Goal: Transaction & Acquisition: Download file/media

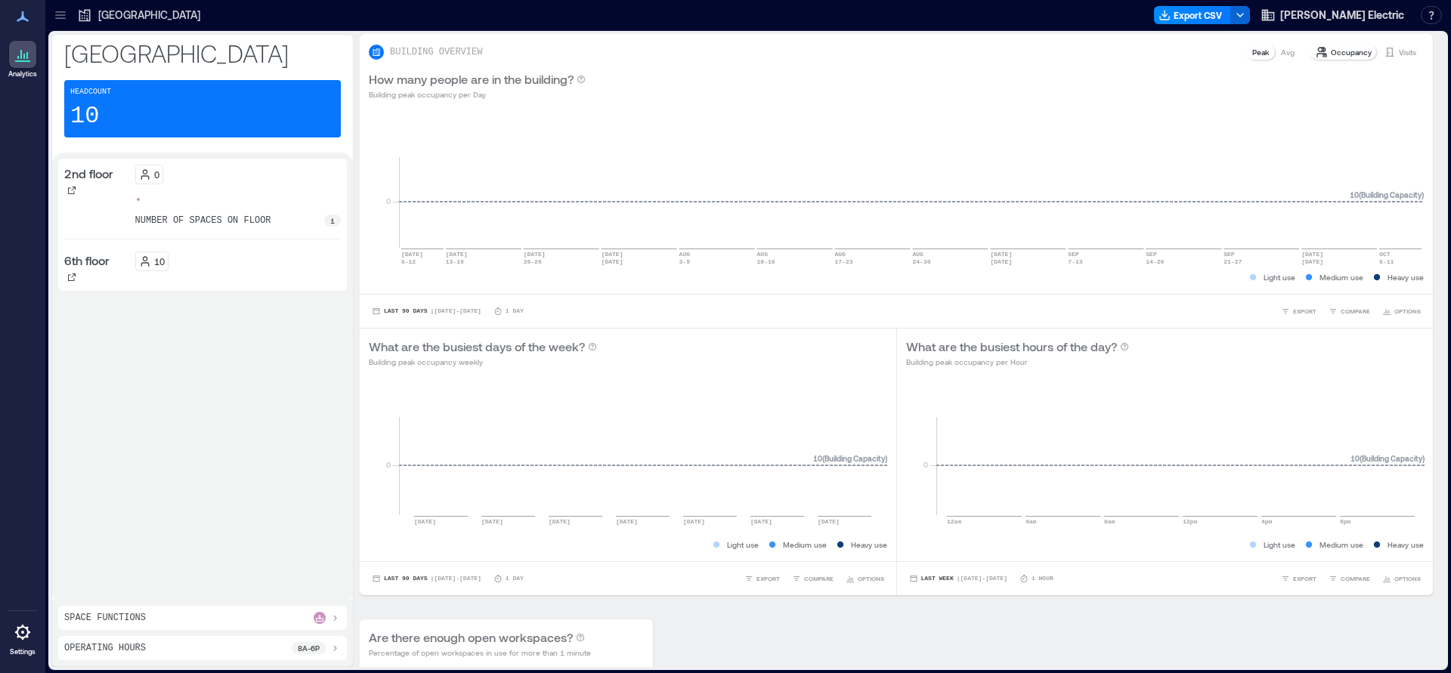
click at [66, 16] on icon at bounding box center [60, 15] width 15 height 15
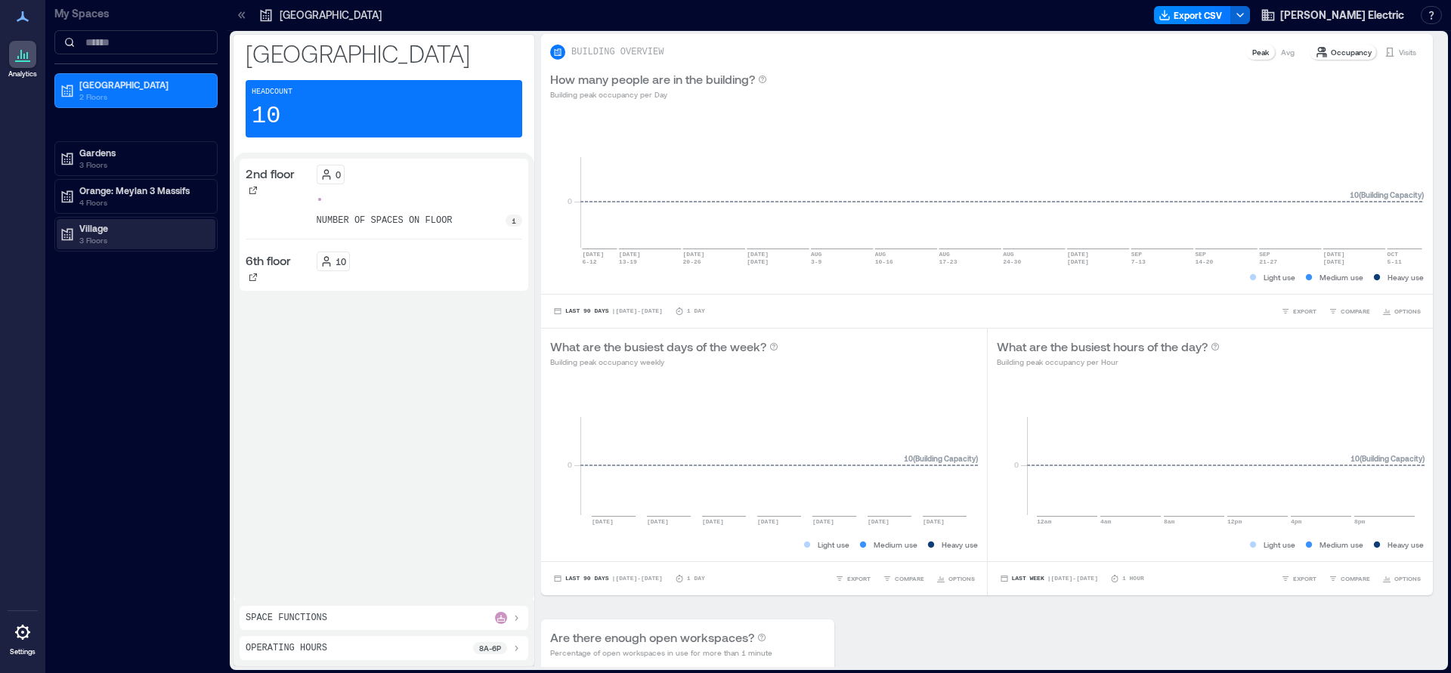
click at [98, 225] on p "Village" at bounding box center [142, 228] width 127 height 12
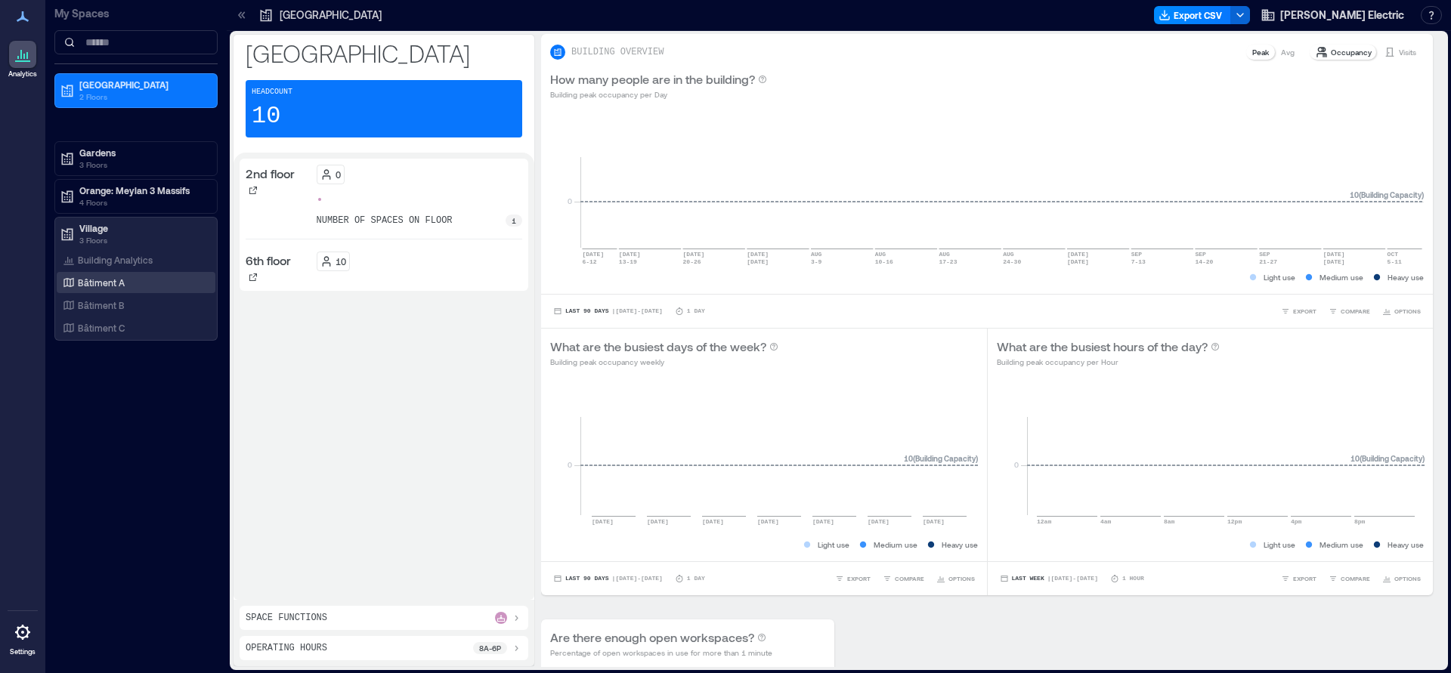
click at [107, 283] on p "Bâtiment A" at bounding box center [101, 283] width 47 height 12
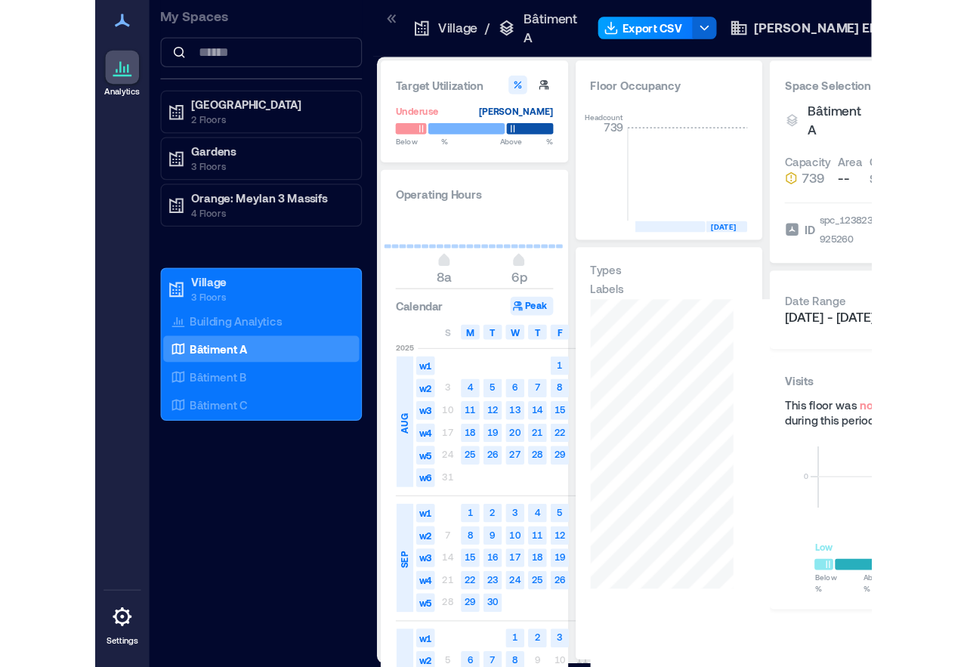
scroll to position [0, 2635]
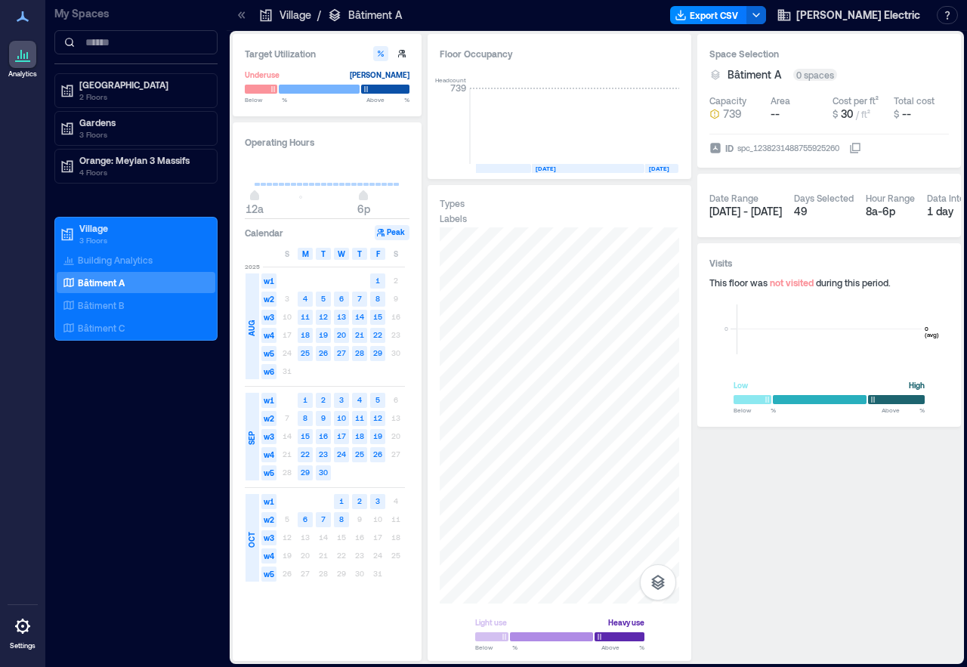
drag, startPoint x: 304, startPoint y: 197, endPoint x: 237, endPoint y: 198, distance: 67.3
click at [237, 198] on div "Operating Hours 12a 6p Calendar Peak S M T W T F S [DATE] w1 1 2 w2 3 4 5 6 7 8…" at bounding box center [327, 391] width 189 height 539
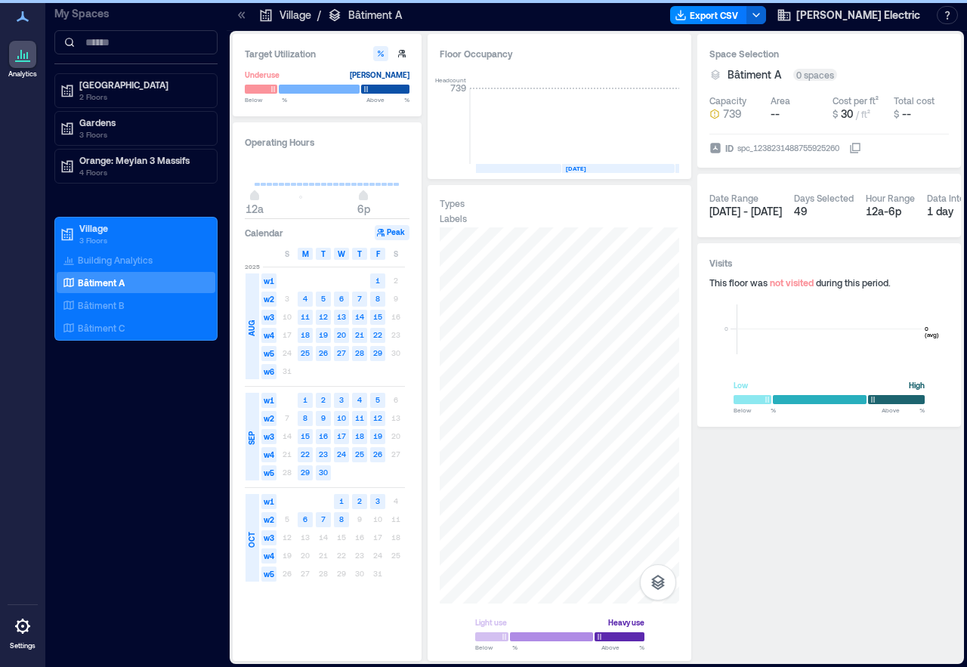
scroll to position [0, 2604]
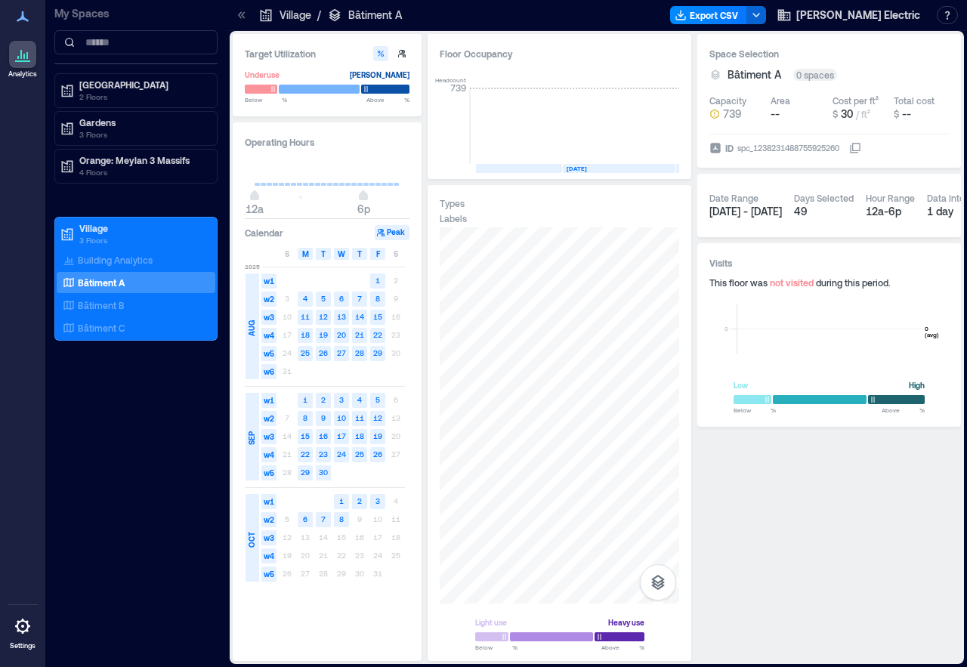
click at [365, 190] on span "12a 6p" at bounding box center [327, 197] width 145 height 23
click at [252, 197] on span "12a" at bounding box center [254, 197] width 9 height 6
drag, startPoint x: 255, startPoint y: 197, endPoint x: 285, endPoint y: 201, distance: 30.6
click at [285, 201] on span "5a 6p" at bounding box center [327, 197] width 145 height 23
type input "*"
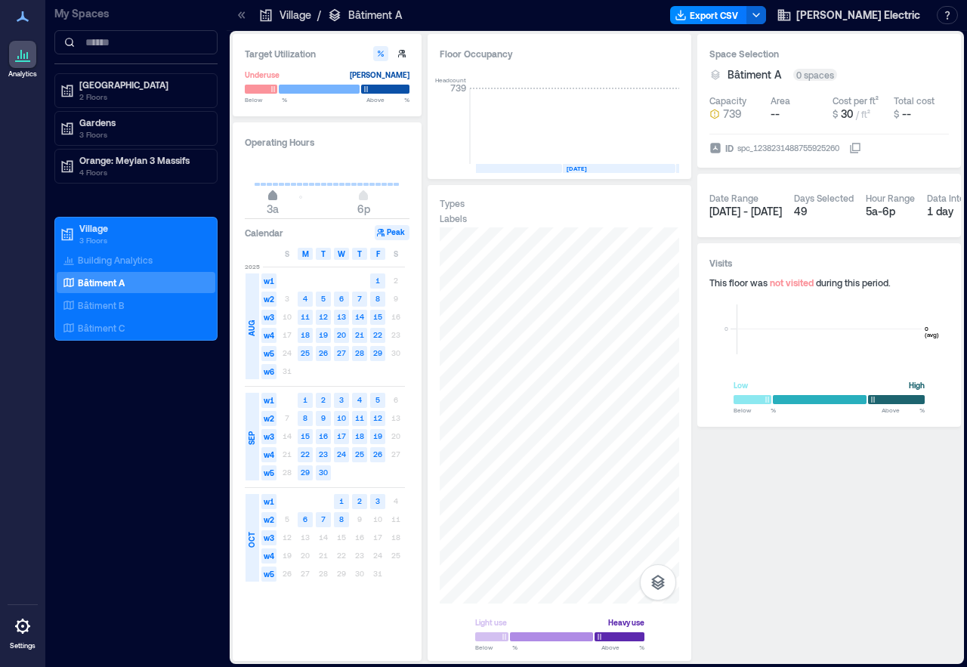
drag, startPoint x: 283, startPoint y: 197, endPoint x: 273, endPoint y: 196, distance: 10.6
click at [273, 196] on span "3a" at bounding box center [272, 197] width 9 height 6
click at [274, 236] on h3 "Calendar" at bounding box center [264, 232] width 39 height 15
click at [255, 292] on div "AUG" at bounding box center [253, 327] width 14 height 106
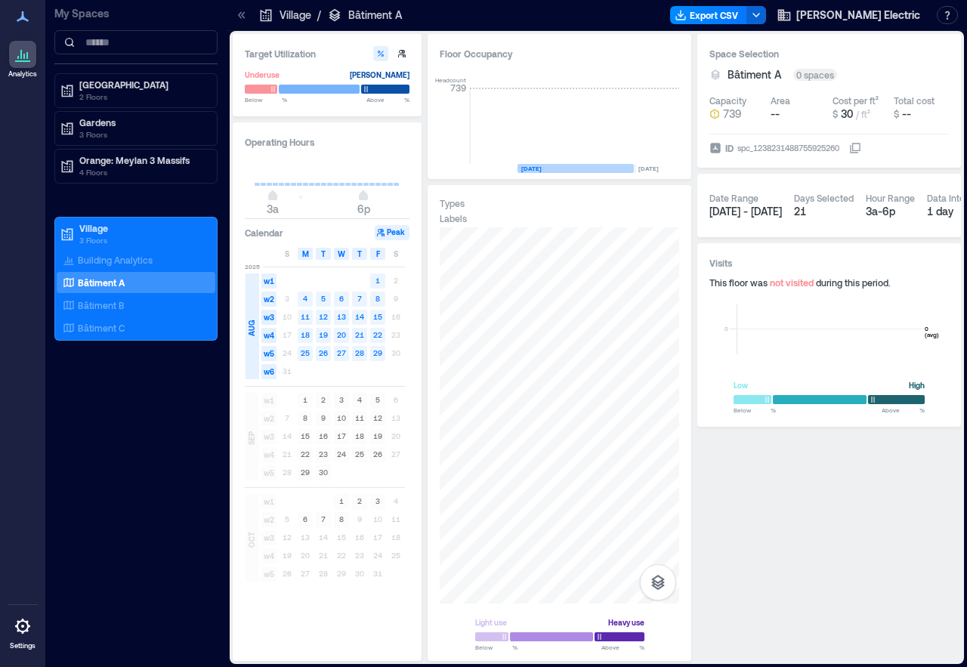
scroll to position [0, 2531]
click at [248, 437] on span "SEP" at bounding box center [252, 439] width 12 height 14
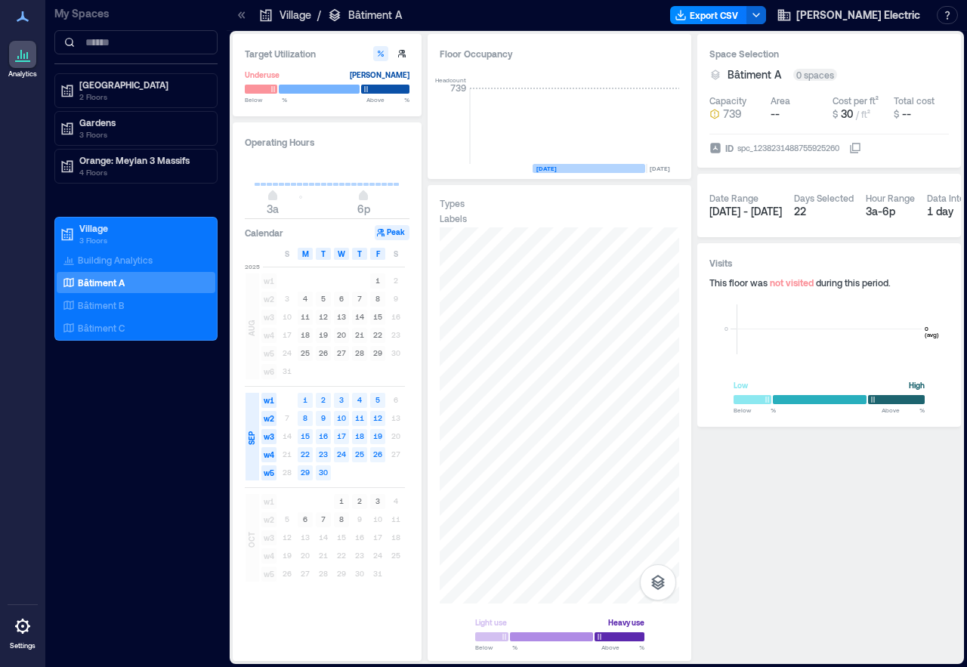
scroll to position [0, 2635]
click at [251, 335] on span "AUG" at bounding box center [252, 328] width 12 height 16
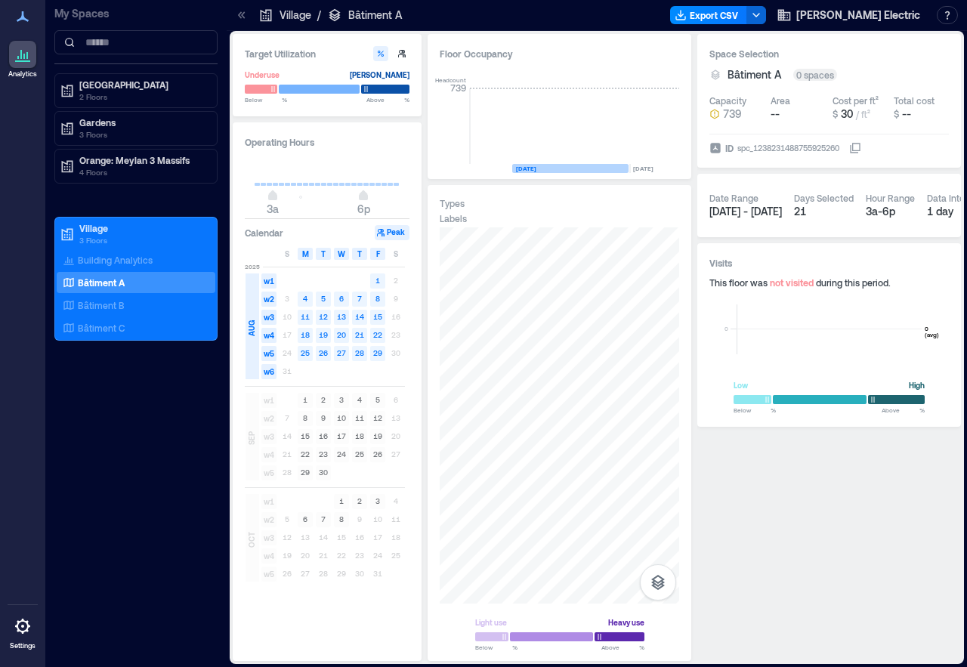
scroll to position [0, 2531]
click at [247, 440] on span "SEP" at bounding box center [252, 439] width 12 height 14
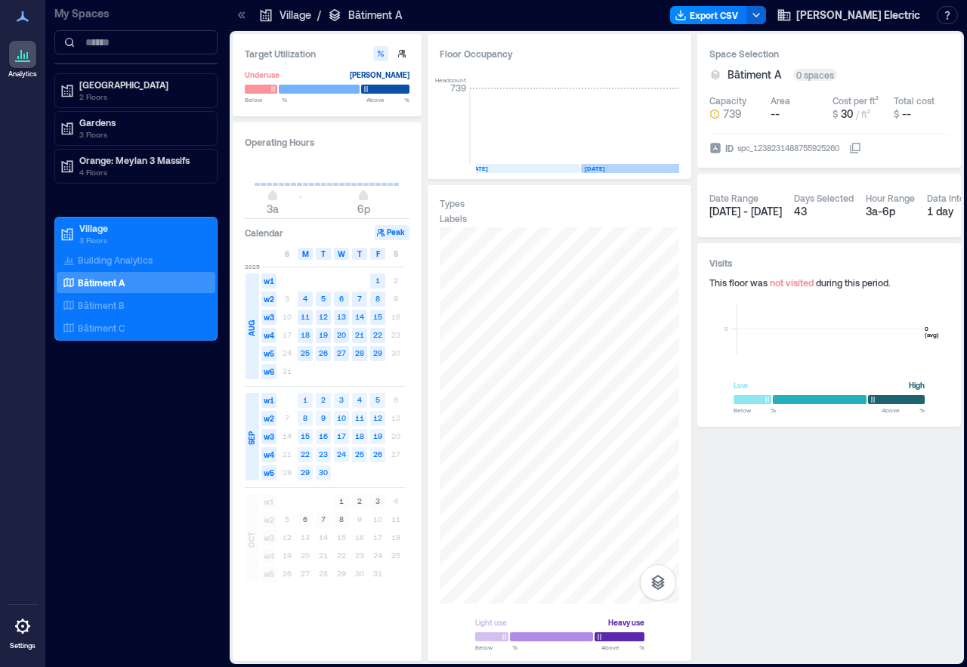
scroll to position [0, 2587]
click at [246, 525] on div "OCT" at bounding box center [253, 538] width 14 height 88
drag, startPoint x: 522, startPoint y: 155, endPoint x: 450, endPoint y: 159, distance: 71.9
click at [450, 159] on div "Headcount 739 [DATE] [DATE] [DATE] [DATE] [DATE] [DATE] [DATE] [DATE] [DATE] [D…" at bounding box center [560, 117] width 240 height 100
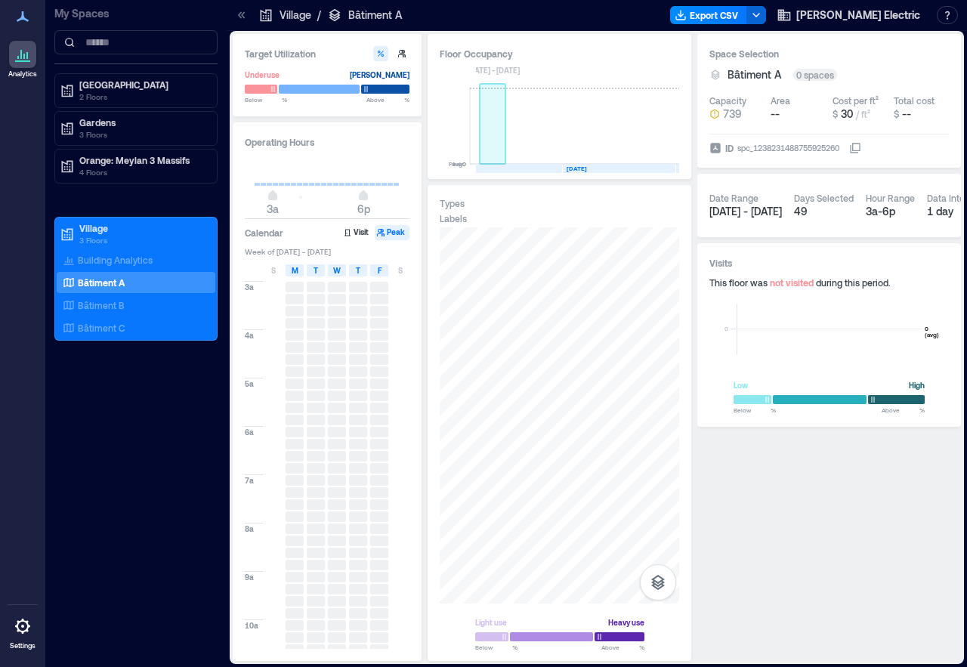
click at [481, 149] on rect at bounding box center [493, 126] width 26 height 76
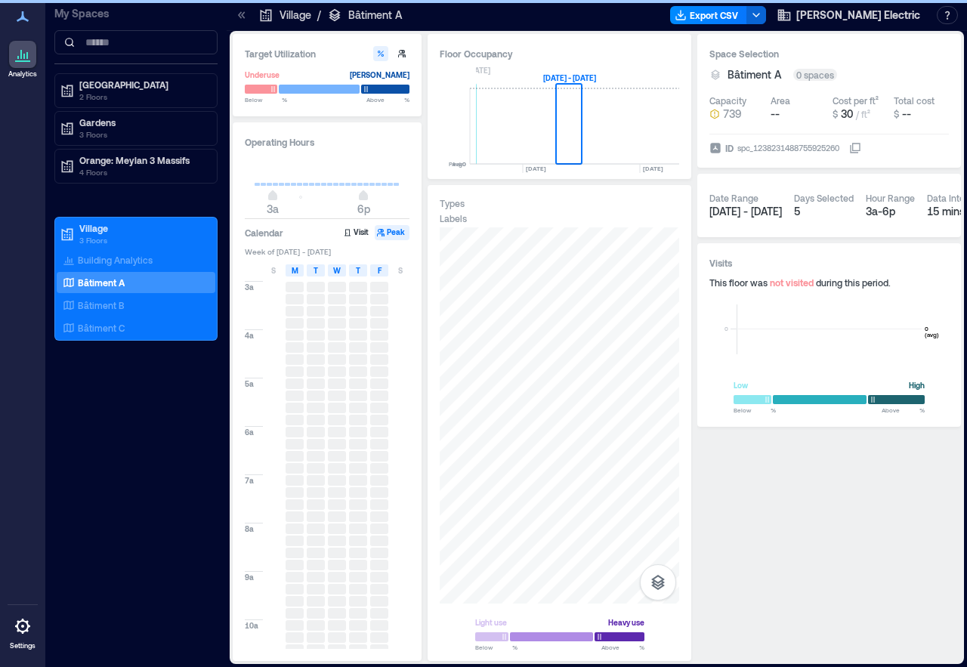
scroll to position [0, 2519]
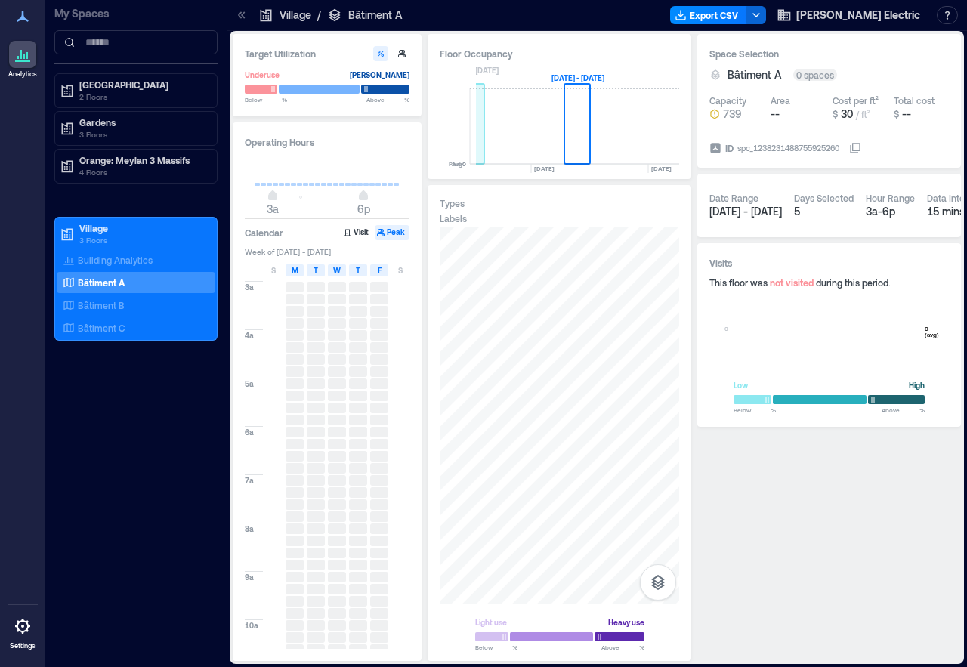
click at [481, 148] on rect at bounding box center [472, 126] width 26 height 76
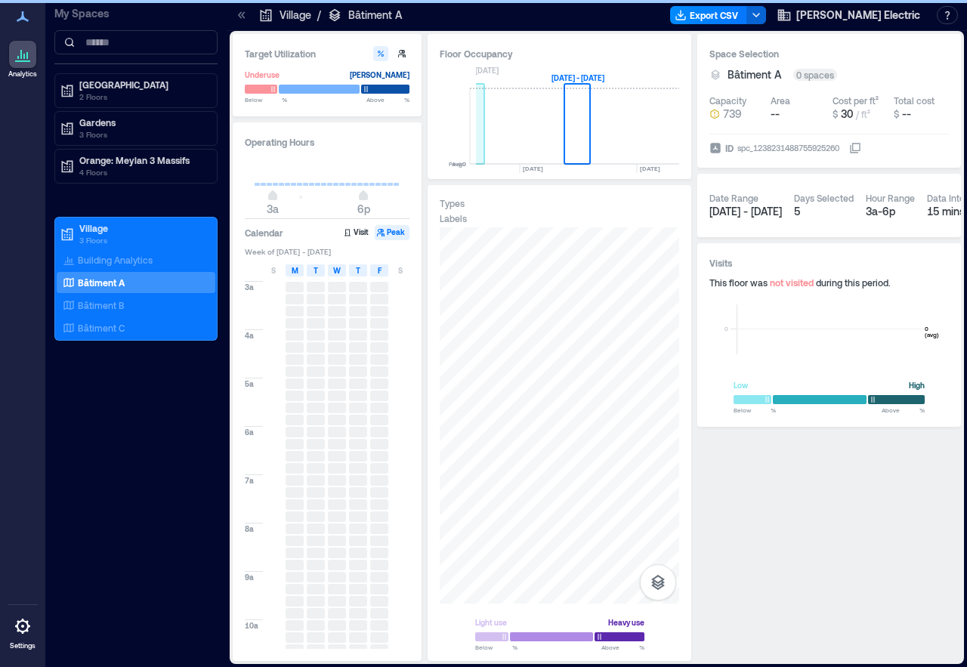
click at [481, 148] on rect at bounding box center [472, 126] width 26 height 76
click at [481, 148] on rect at bounding box center [471, 126] width 26 height 76
click at [482, 147] on rect at bounding box center [472, 126] width 26 height 76
click at [406, 147] on rect at bounding box center [392, 126] width 26 height 76
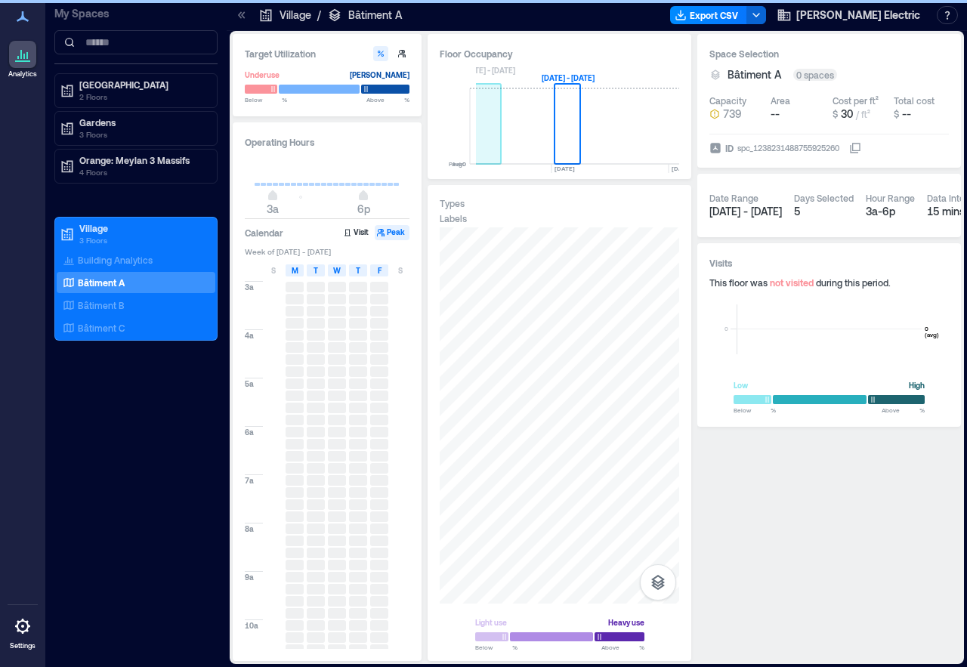
click at [482, 147] on rect at bounding box center [488, 126] width 26 height 76
click at [475, 146] on rect at bounding box center [462, 126] width 26 height 76
click at [396, 146] on rect at bounding box center [383, 126] width 26 height 76
click at [370, 146] on rect at bounding box center [356, 126] width 26 height 76
click at [290, 145] on rect at bounding box center [277, 126] width 26 height 76
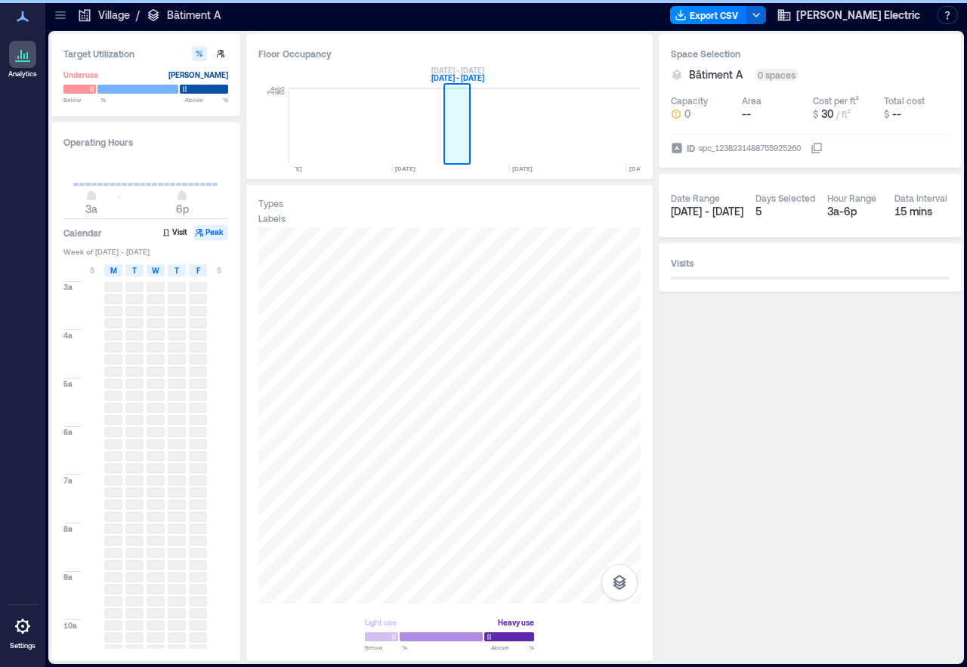
scroll to position [0, 1548]
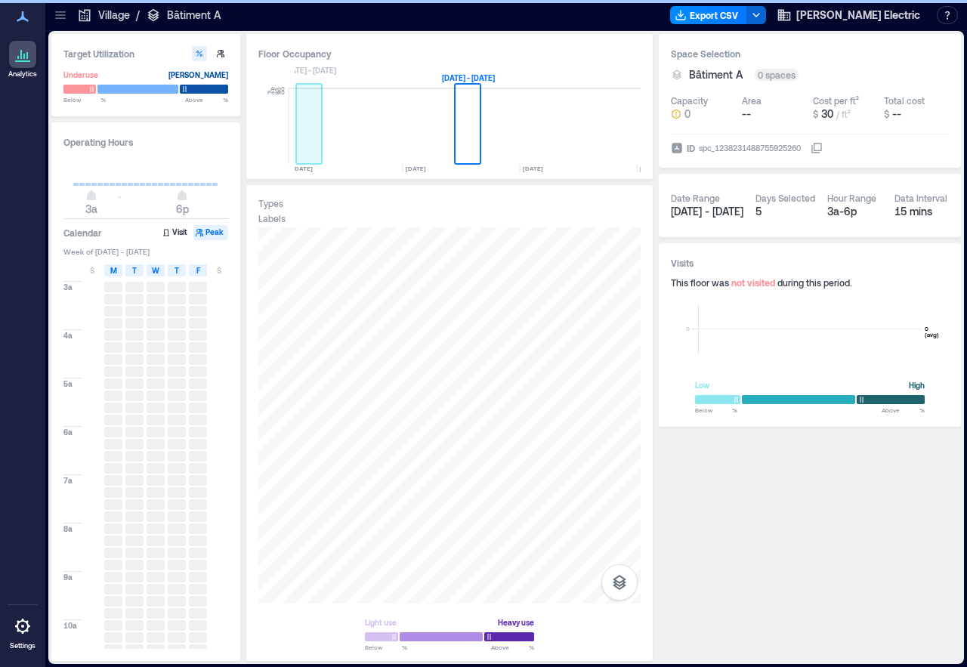
click at [302, 128] on rect at bounding box center [309, 126] width 26 height 76
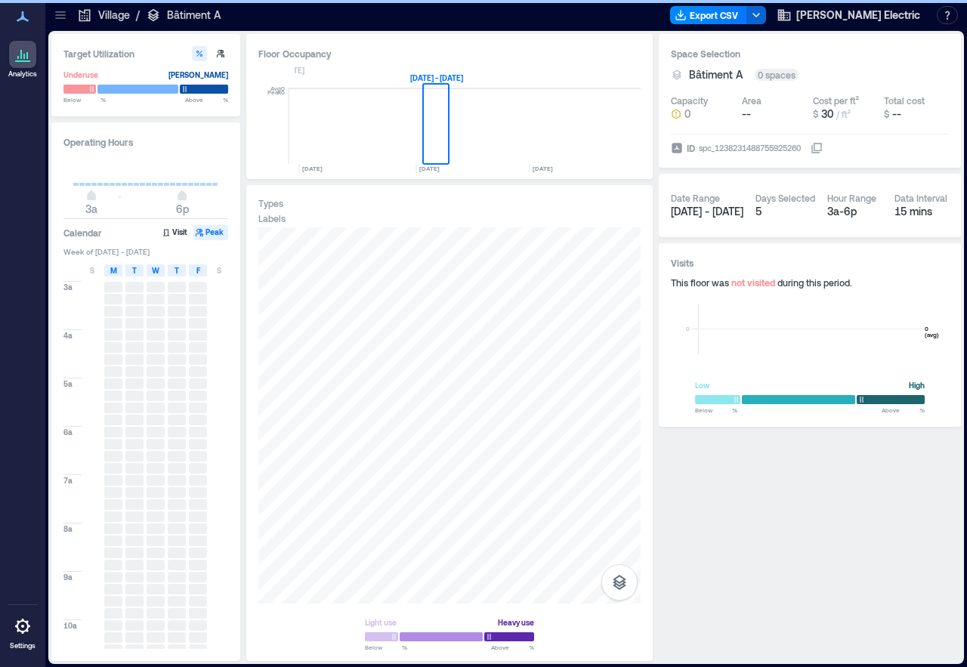
click at [291, 127] on rect at bounding box center [278, 126] width 26 height 76
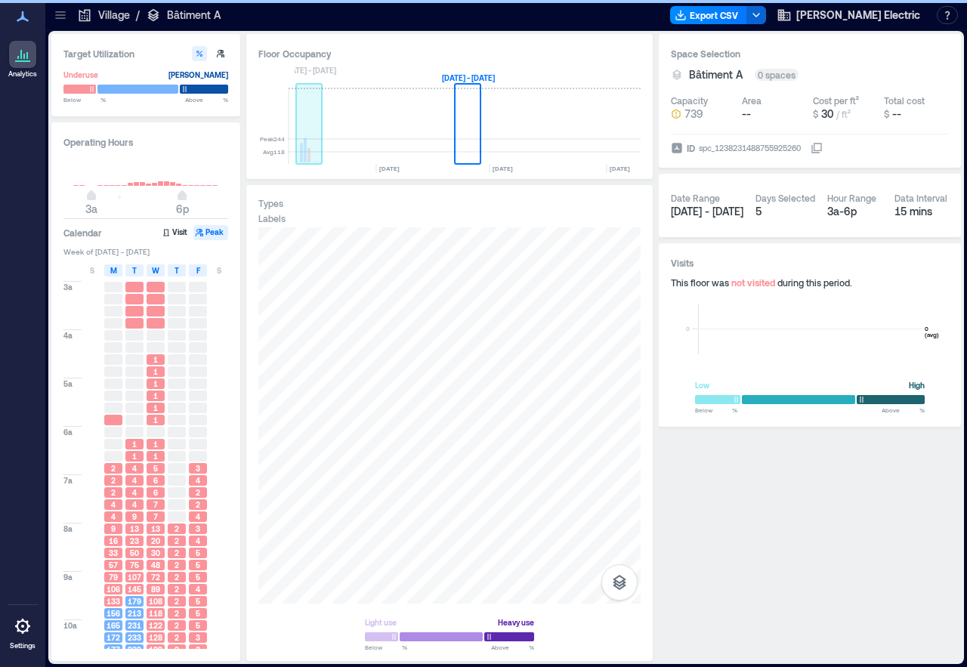
click at [308, 127] on rect at bounding box center [309, 126] width 26 height 76
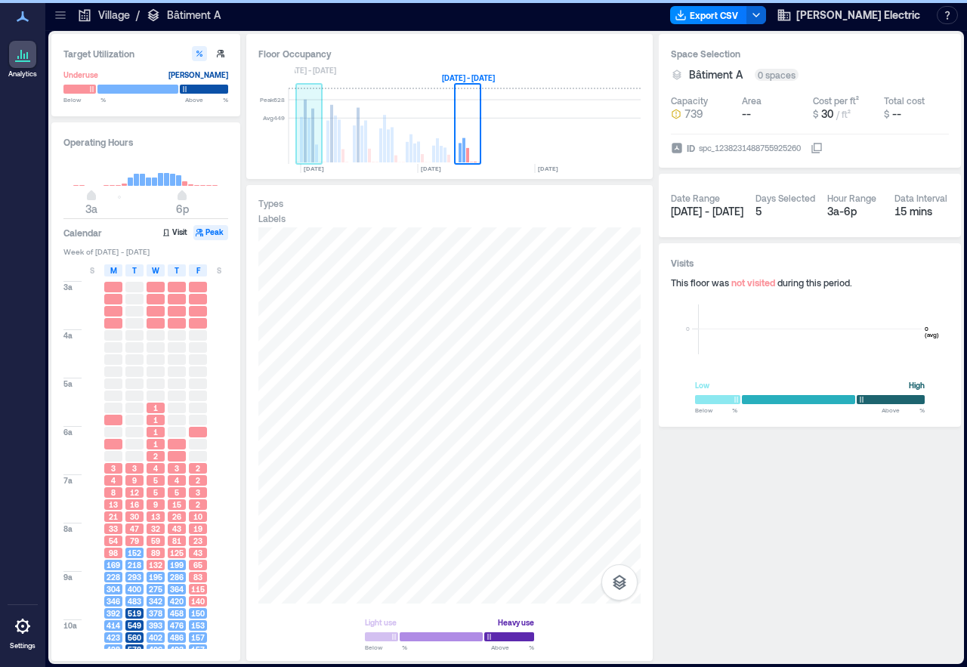
click at [308, 127] on rect at bounding box center [309, 140] width 3 height 45
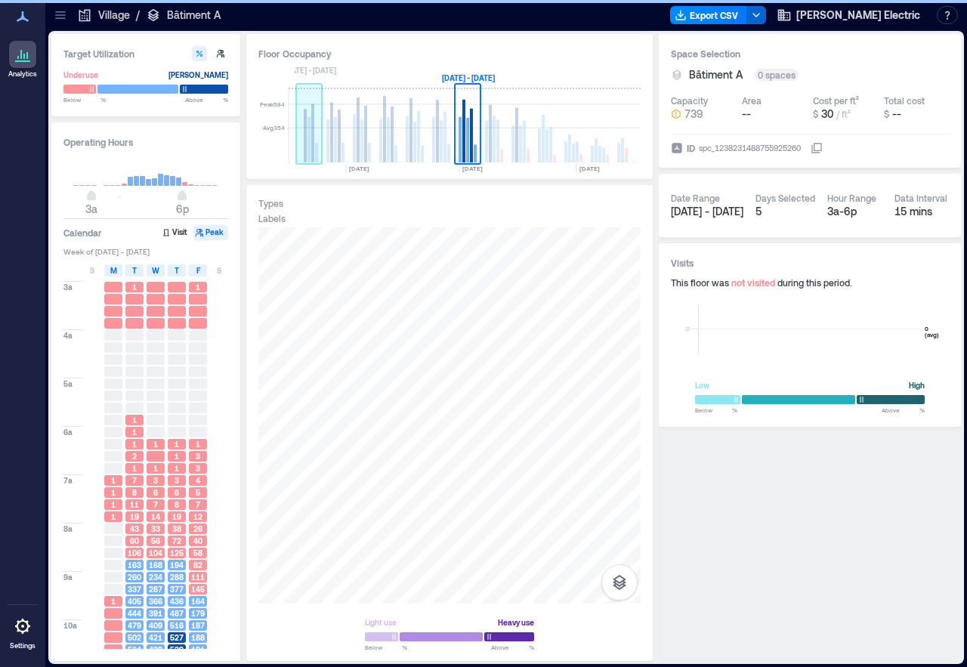
click at [308, 127] on rect at bounding box center [309, 139] width 3 height 45
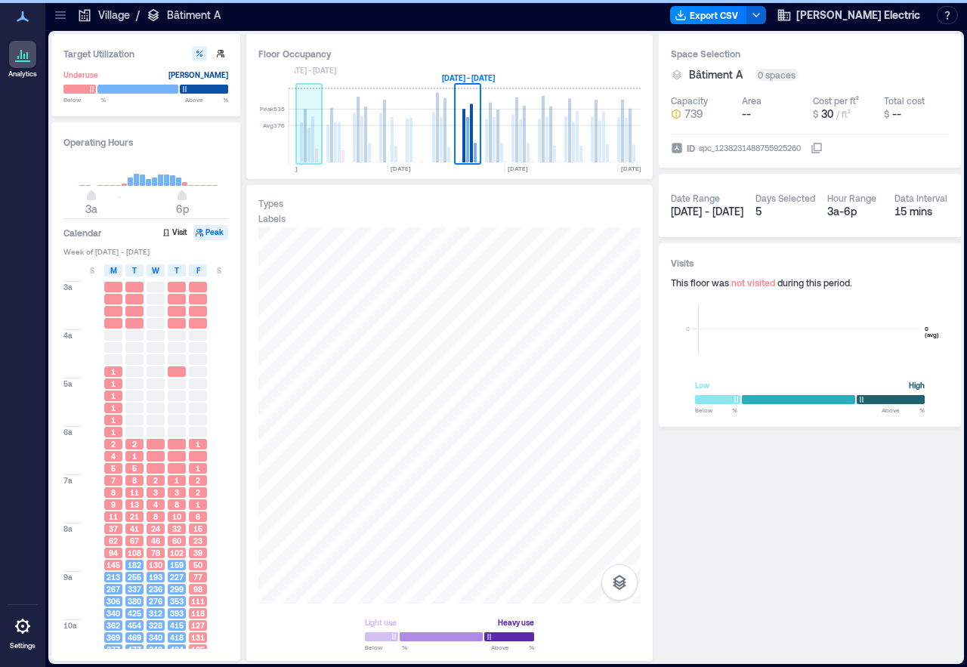
click at [308, 127] on rect at bounding box center [309, 126] width 26 height 76
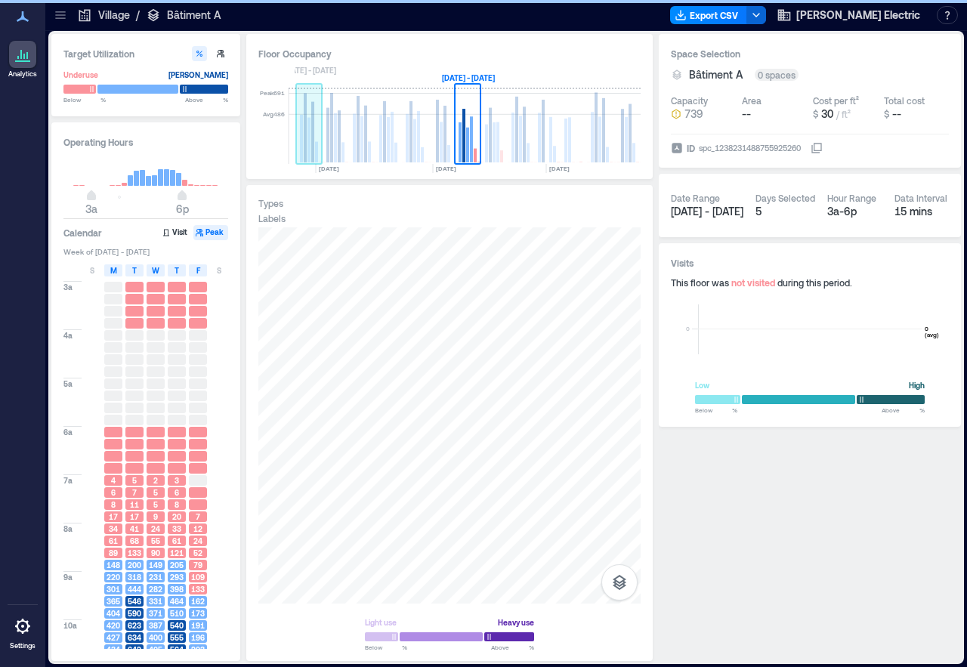
click at [308, 127] on rect at bounding box center [309, 140] width 3 height 45
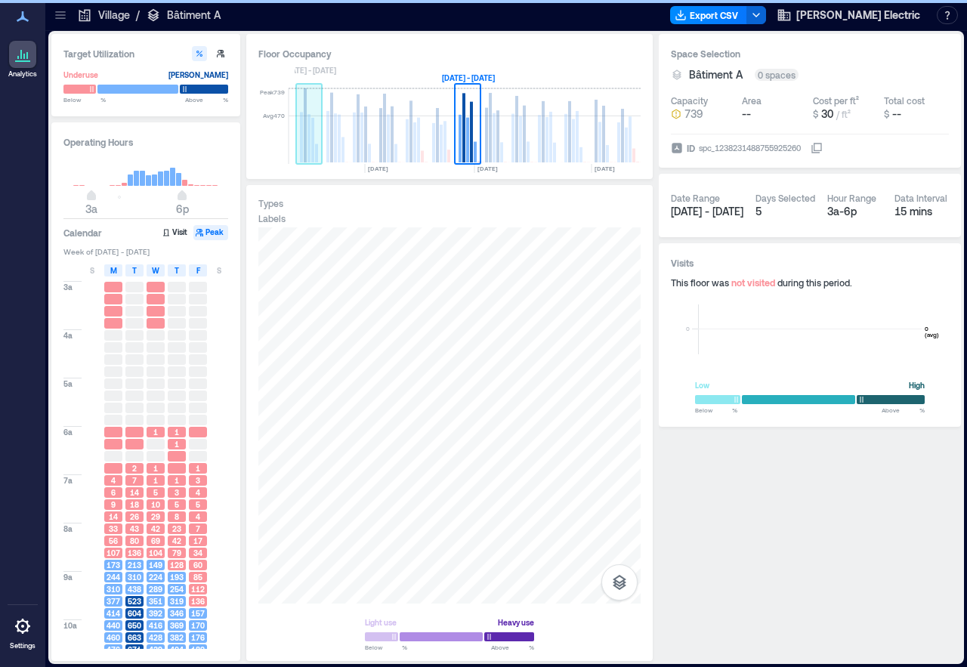
click at [308, 127] on rect at bounding box center [309, 138] width 3 height 48
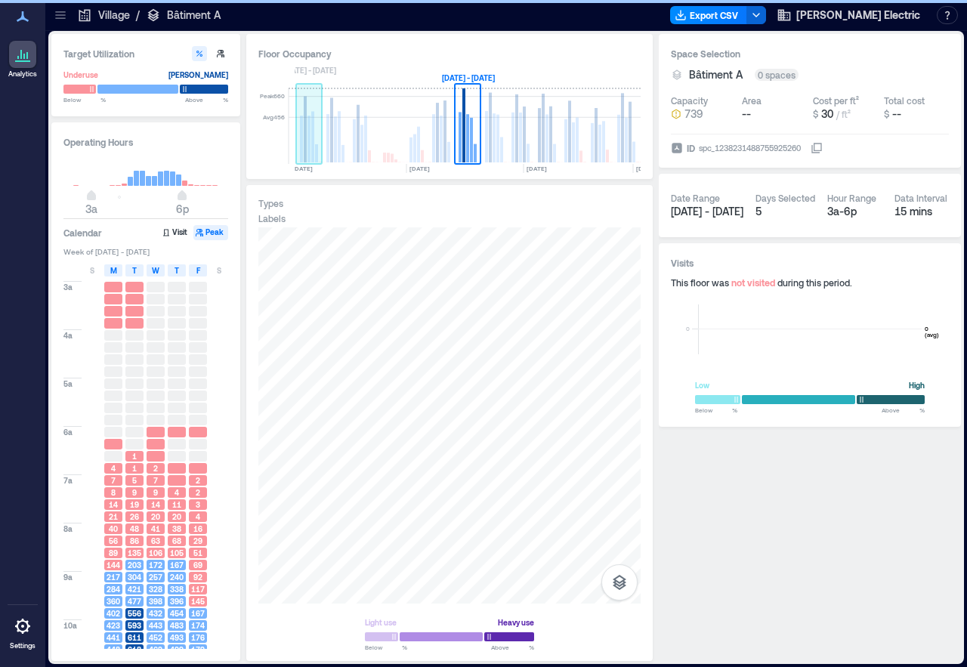
click at [308, 127] on rect at bounding box center [309, 139] width 3 height 47
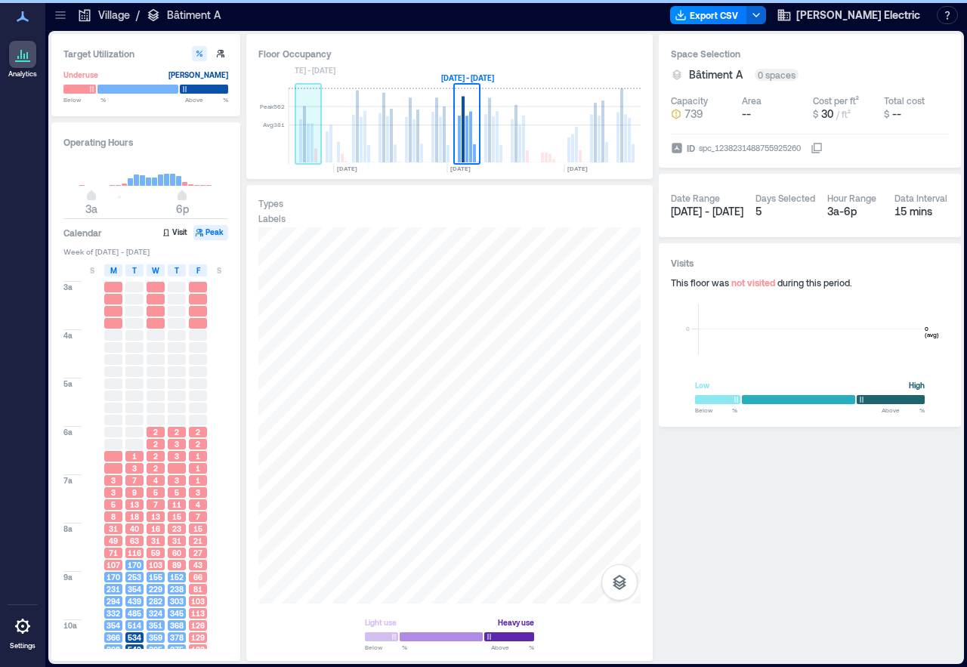
click at [308, 127] on rect at bounding box center [308, 143] width 3 height 39
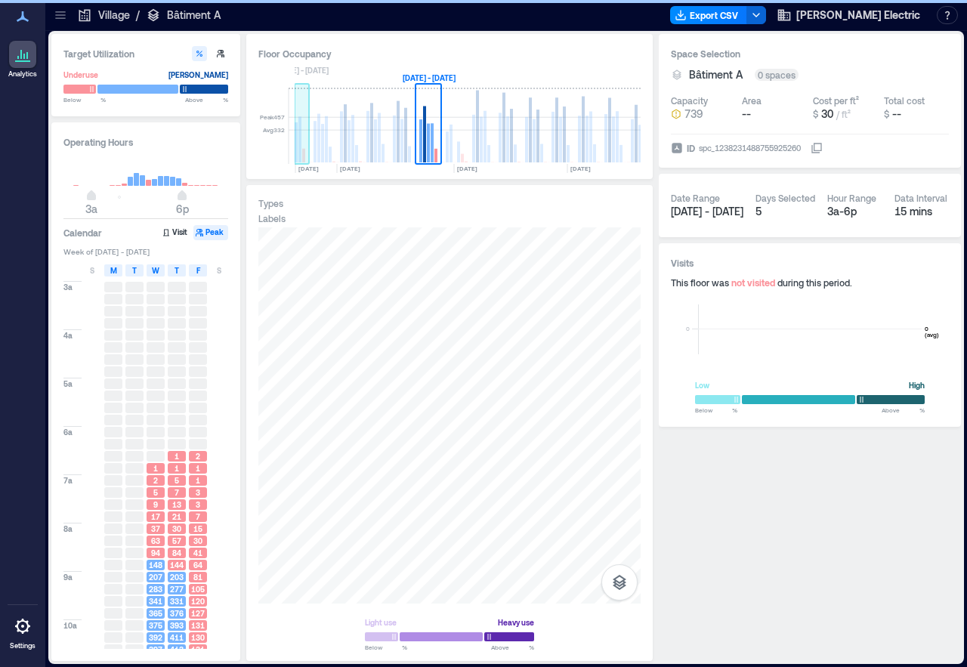
click at [308, 127] on rect at bounding box center [302, 126] width 15 height 76
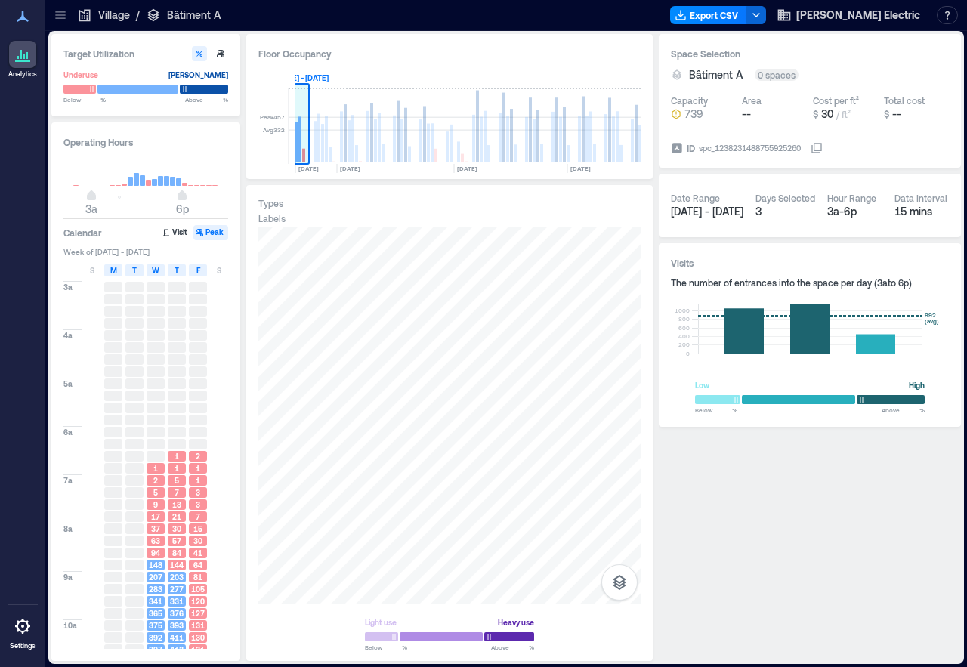
click at [303, 131] on rect at bounding box center [302, 126] width 15 height 76
click at [306, 131] on rect at bounding box center [302, 126] width 15 height 76
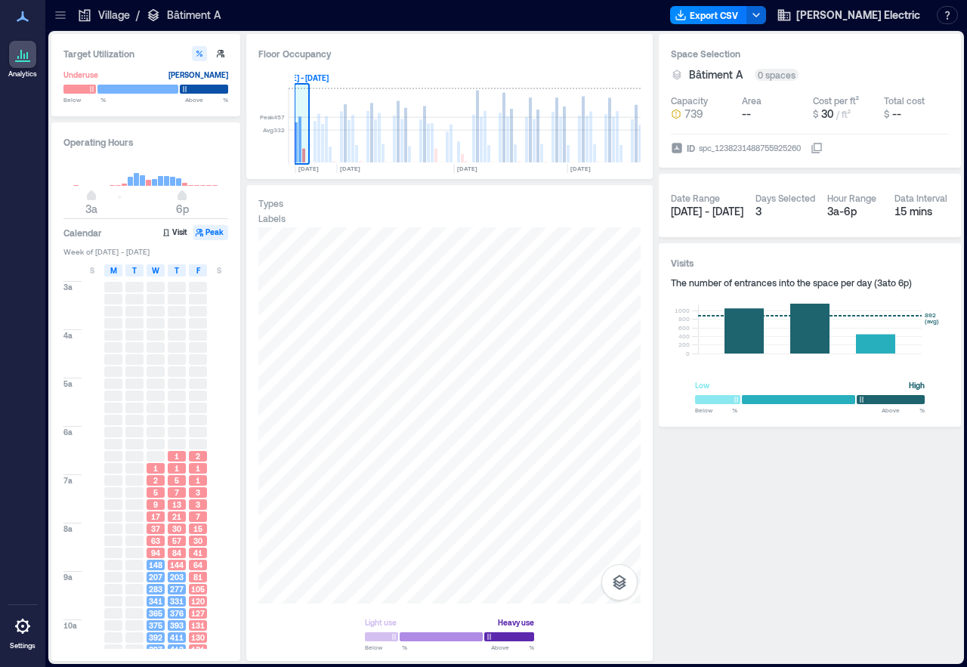
click at [300, 144] on rect at bounding box center [300, 139] width 3 height 46
click at [176, 457] on span "1" at bounding box center [177, 456] width 5 height 11
click at [747, 15] on button "Export CSV" at bounding box center [708, 15] width 77 height 18
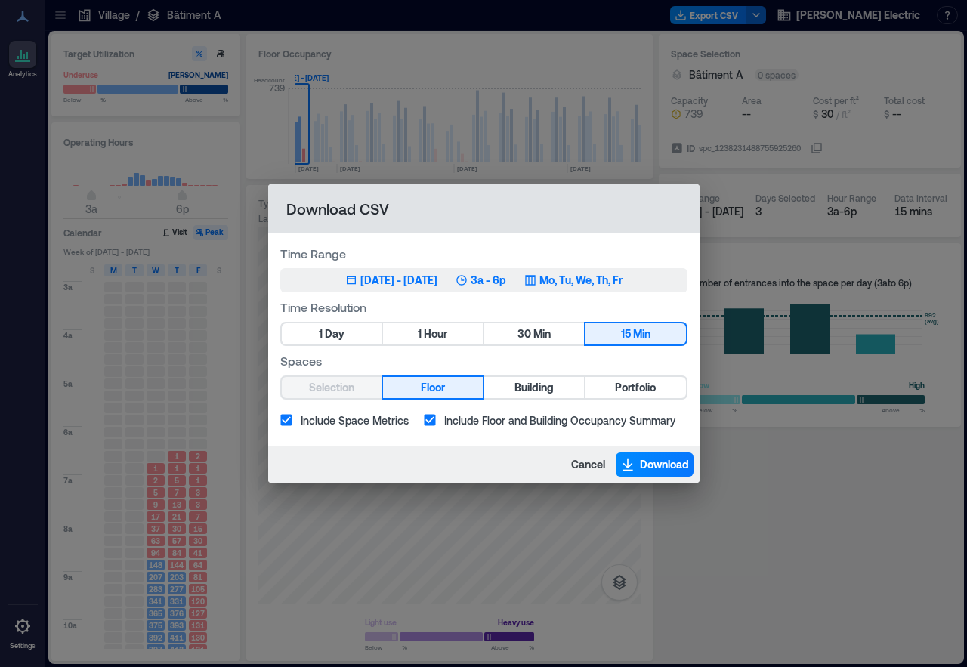
click at [422, 281] on div "Sep 20, 2023 - Sep 22, 2023" at bounding box center [399, 280] width 77 height 15
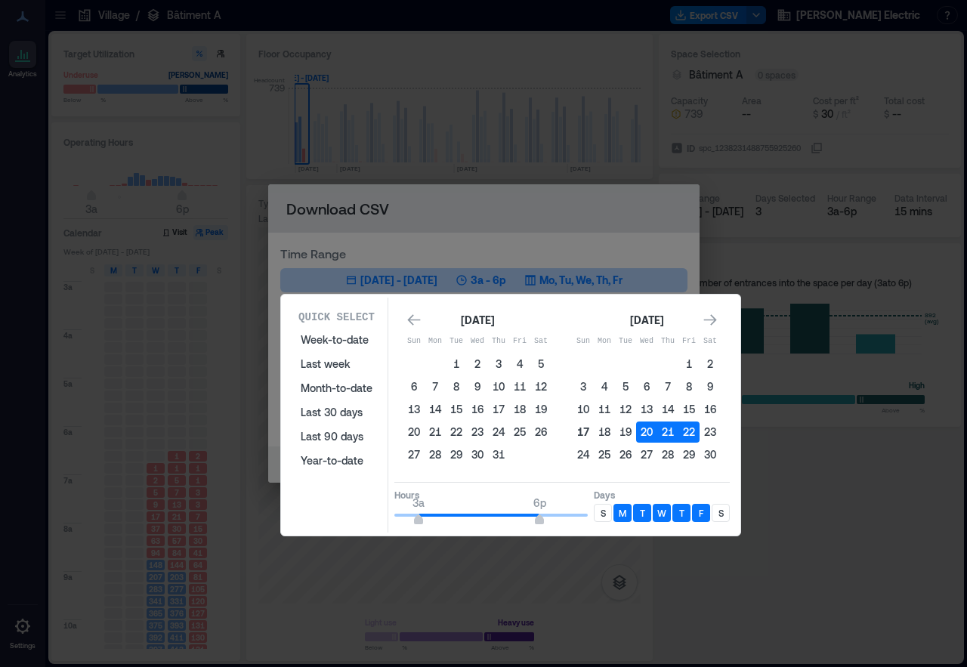
click at [587, 431] on button "17" at bounding box center [583, 432] width 21 height 21
click at [716, 320] on icon "Go to next month" at bounding box center [710, 319] width 13 height 11
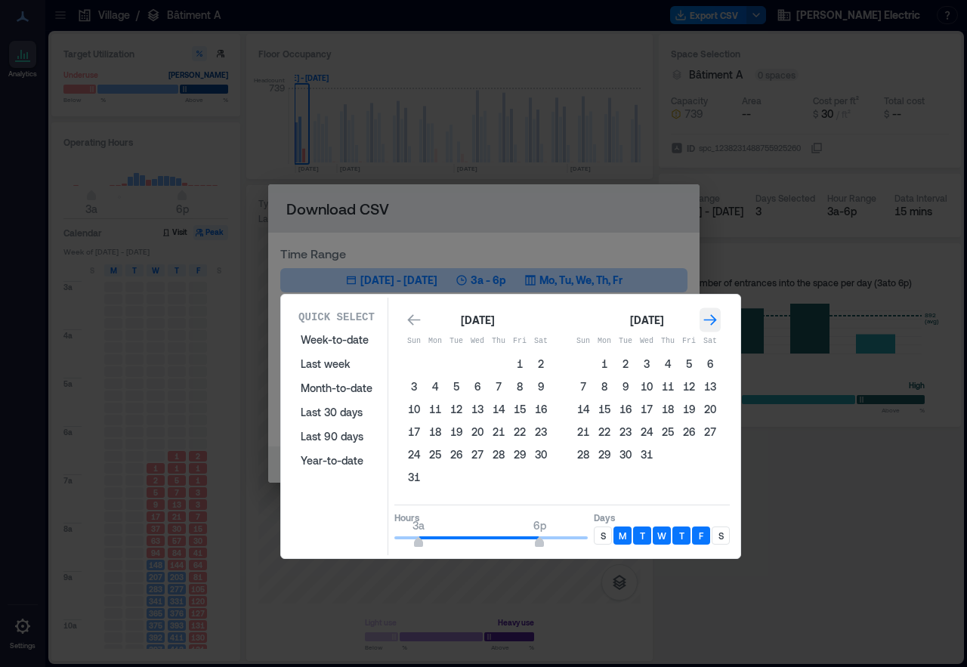
click at [716, 320] on icon "Go to next month" at bounding box center [710, 319] width 13 height 11
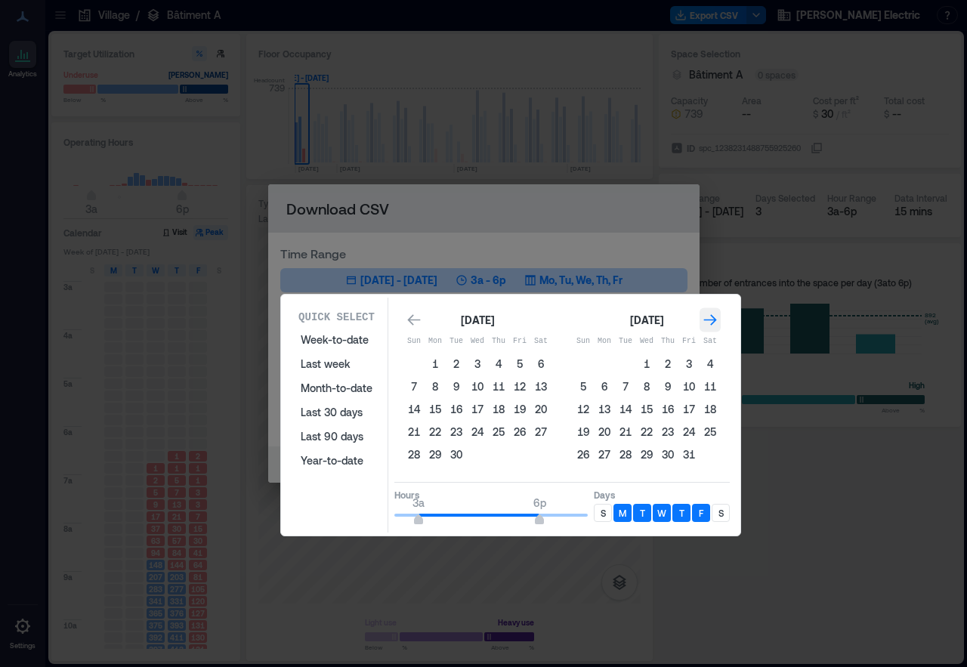
click at [716, 320] on icon "Go to next month" at bounding box center [710, 319] width 13 height 11
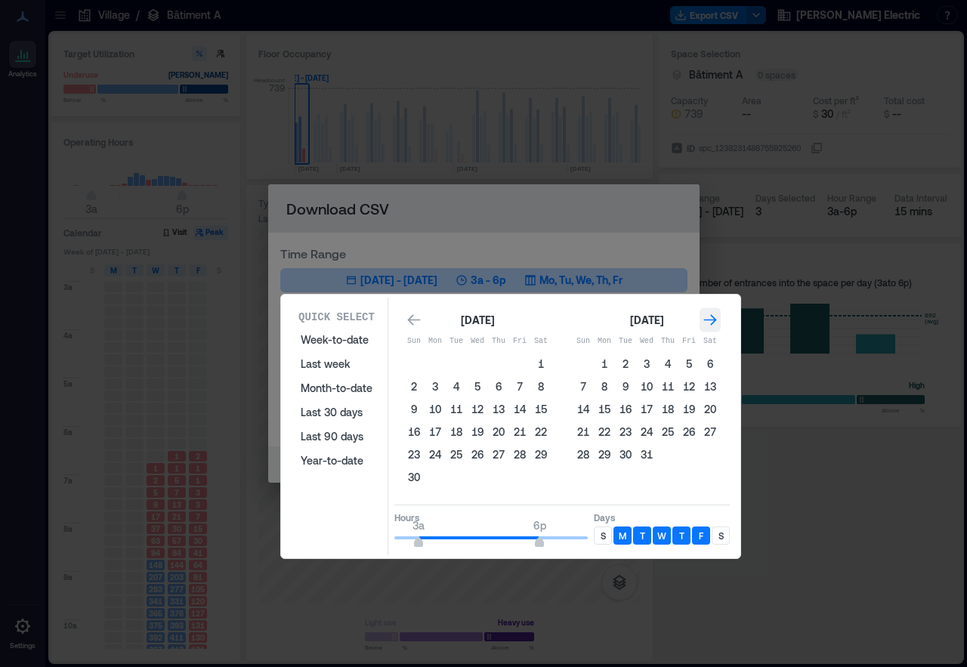
click at [716, 320] on icon "Go to next month" at bounding box center [710, 319] width 13 height 11
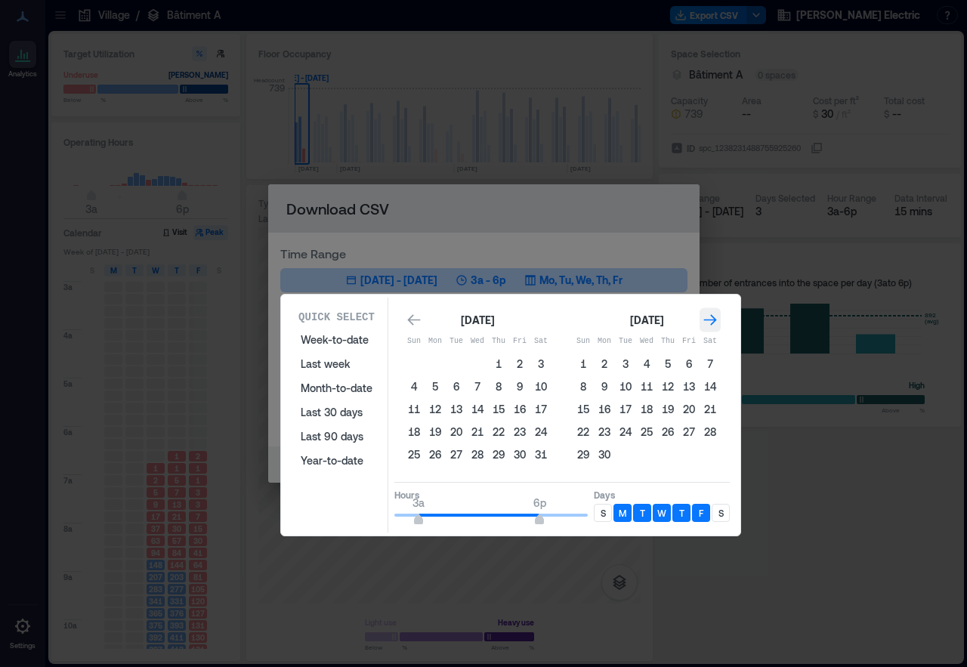
click at [716, 320] on icon "Go to next month" at bounding box center [710, 319] width 13 height 11
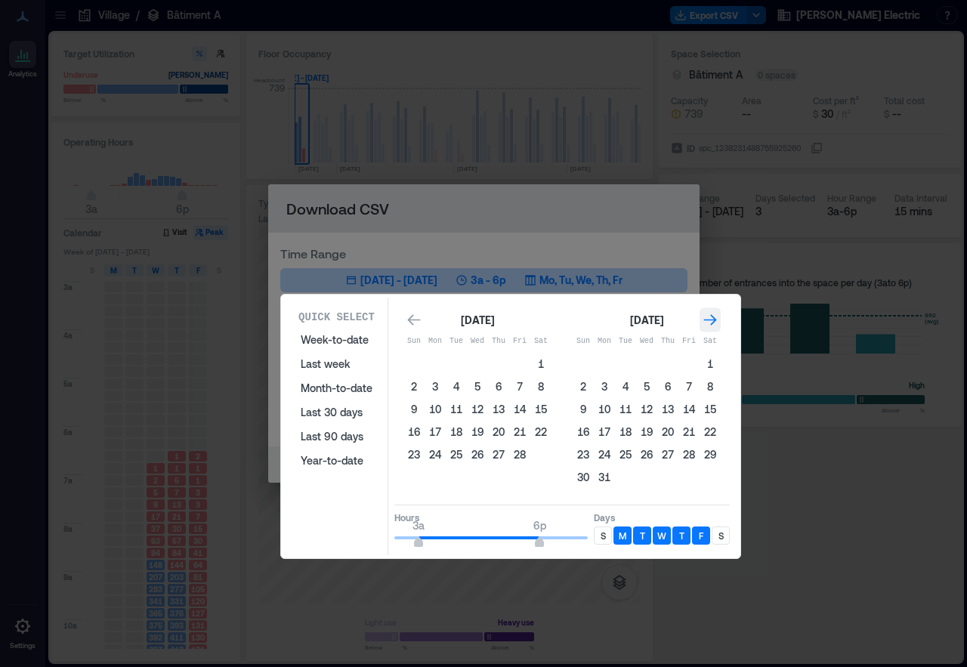
click at [716, 320] on icon "Go to next month" at bounding box center [710, 319] width 13 height 11
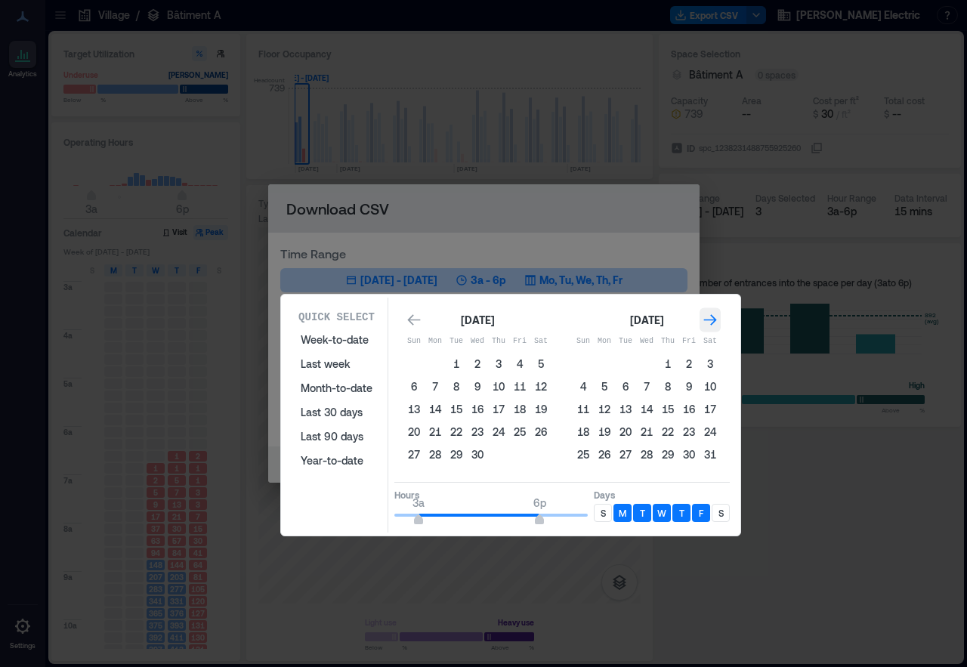
click at [716, 320] on icon "Go to next month" at bounding box center [710, 319] width 13 height 11
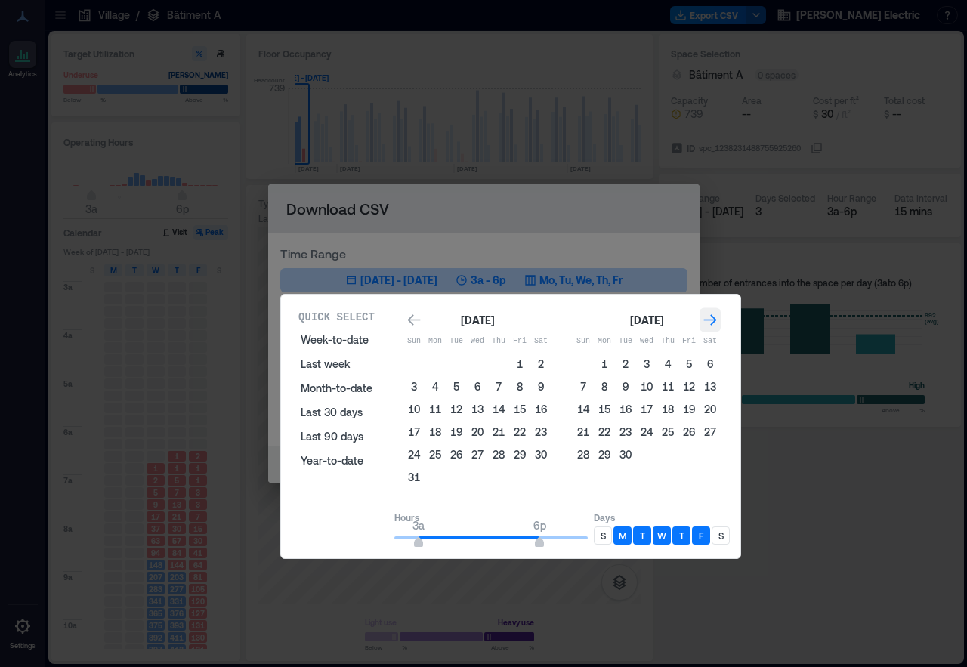
click at [716, 320] on icon "Go to next month" at bounding box center [710, 319] width 13 height 11
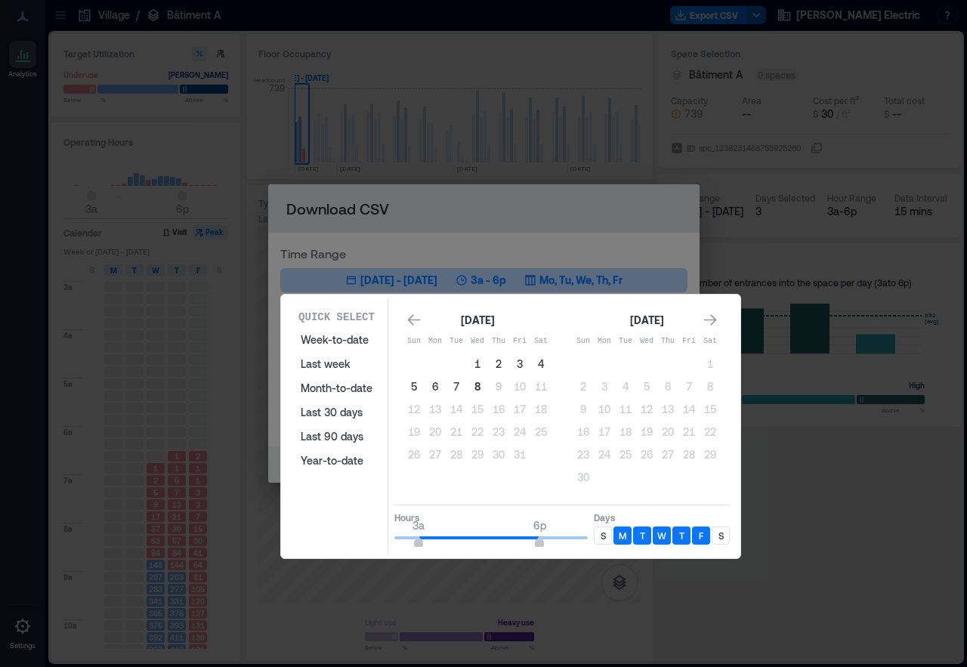
click at [479, 390] on button "8" at bounding box center [477, 386] width 21 height 21
click at [416, 320] on icon "Go to previous month" at bounding box center [413, 319] width 13 height 11
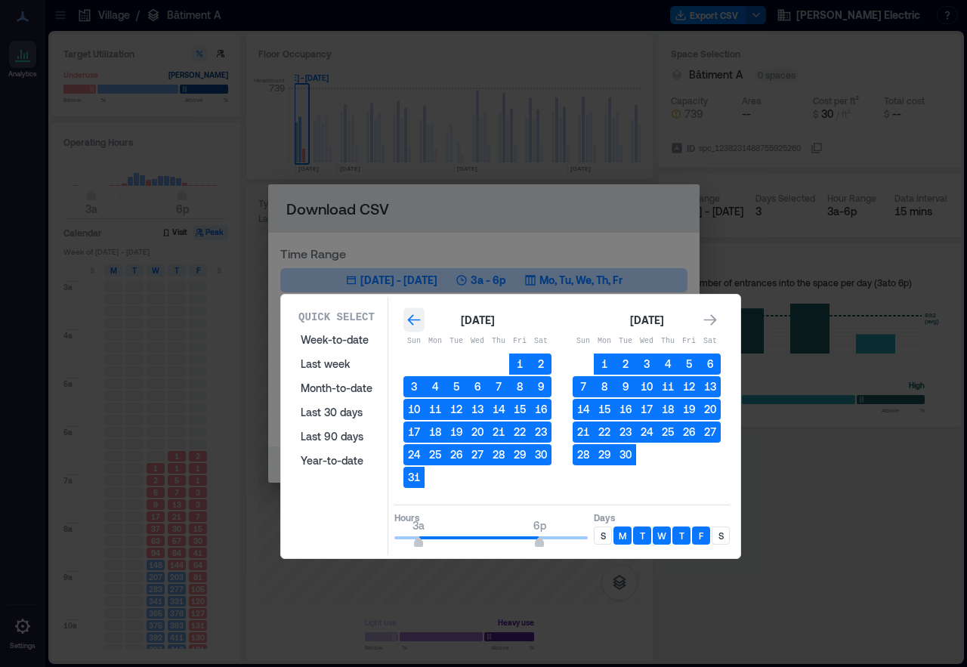
click at [416, 320] on icon "Go to previous month" at bounding box center [413, 319] width 13 height 11
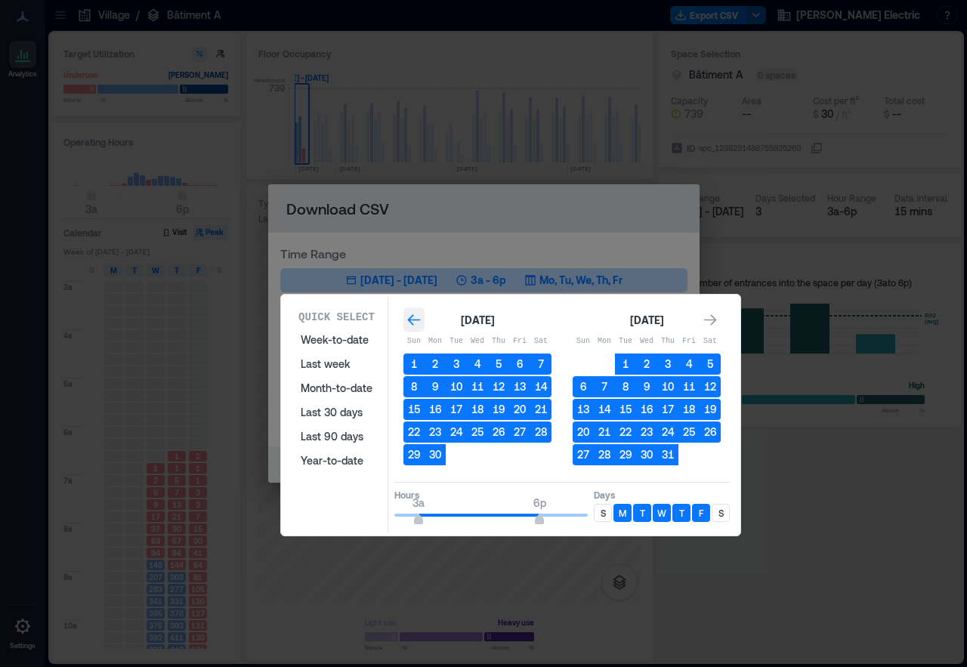
click at [416, 320] on icon "Go to previous month" at bounding box center [413, 319] width 13 height 11
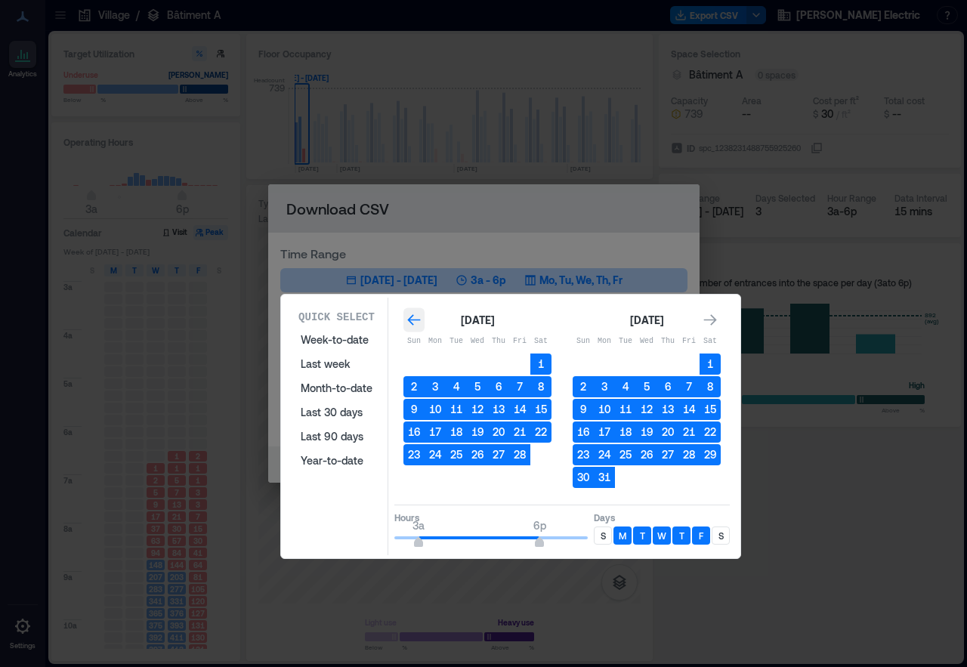
click at [416, 320] on icon "Go to previous month" at bounding box center [413, 319] width 13 height 11
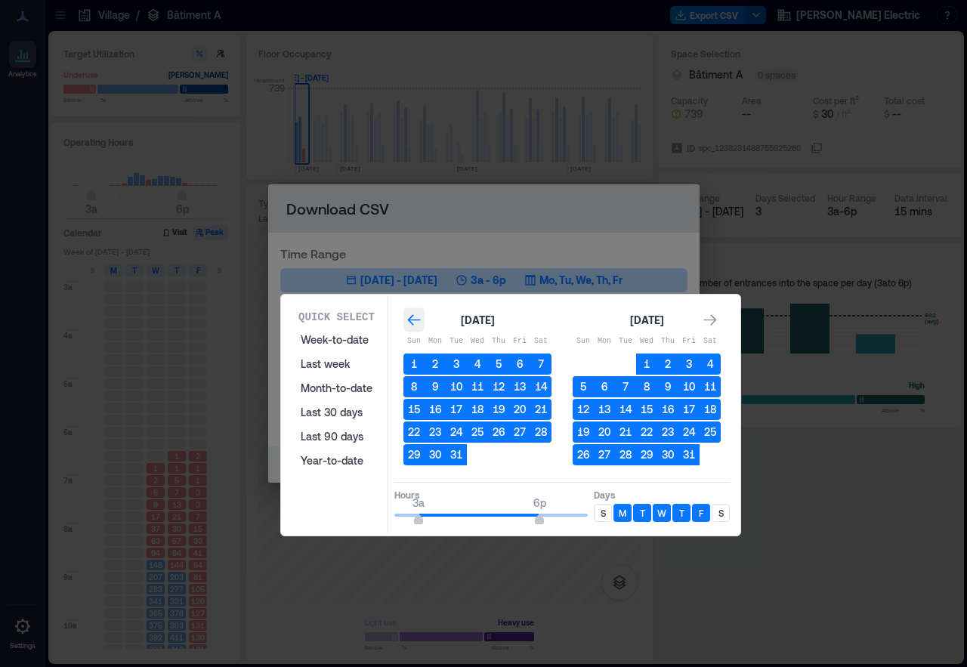
click at [416, 320] on icon "Go to previous month" at bounding box center [413, 319] width 13 height 11
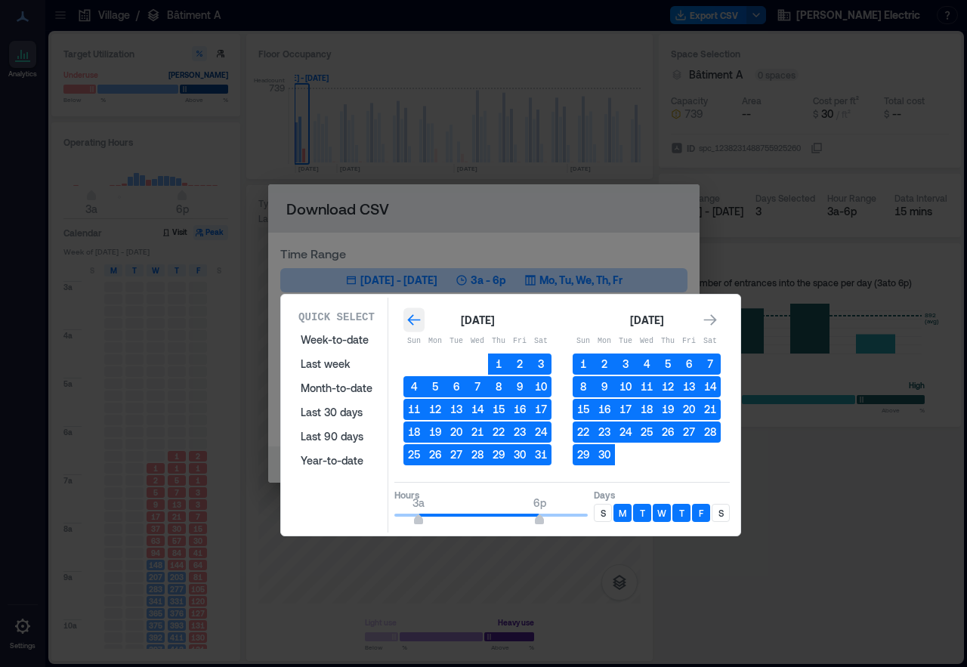
click at [416, 320] on icon "Go to previous month" at bounding box center [413, 319] width 13 height 11
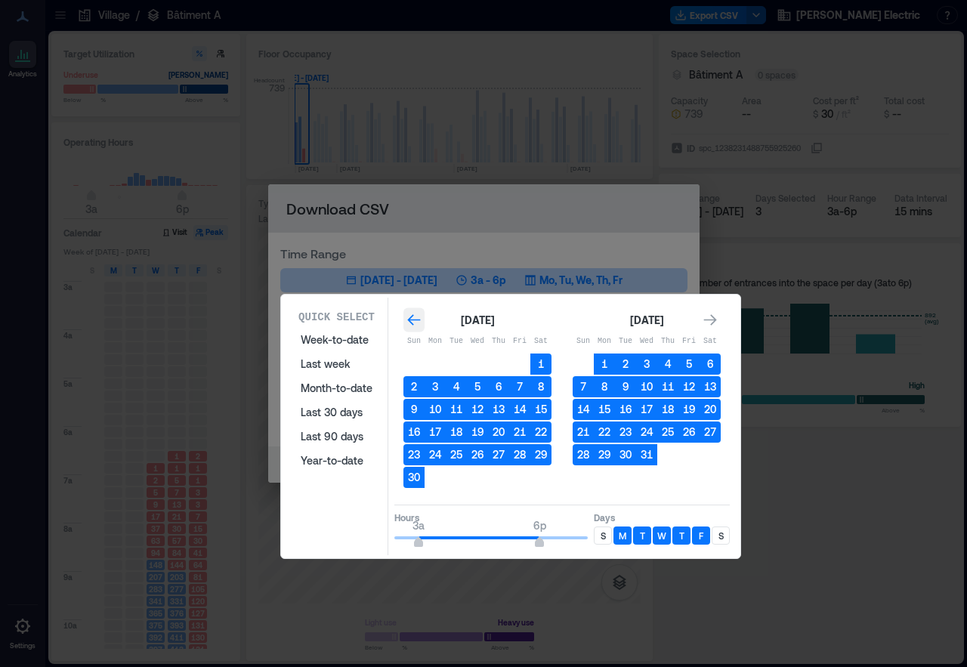
click at [416, 320] on icon "Go to previous month" at bounding box center [413, 319] width 13 height 11
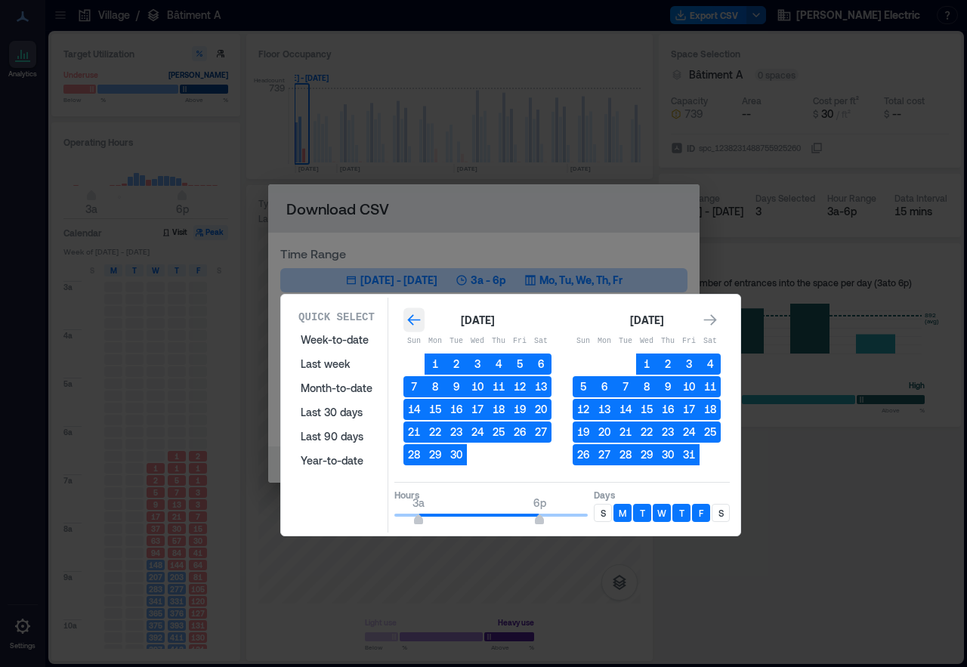
click at [416, 320] on icon "Go to previous month" at bounding box center [413, 319] width 13 height 11
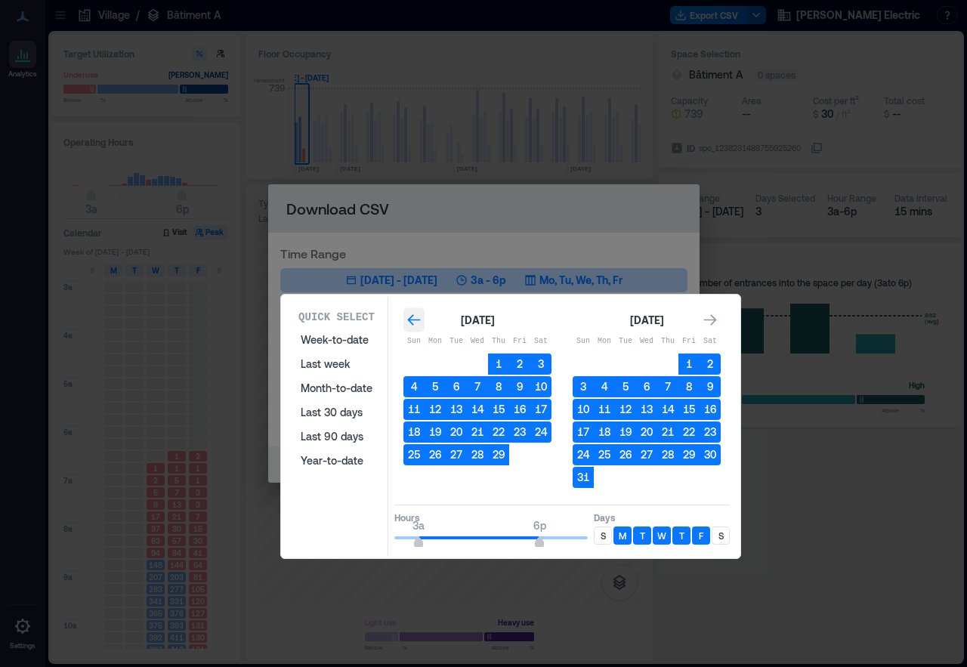
click at [416, 320] on icon "Go to previous month" at bounding box center [413, 319] width 13 height 11
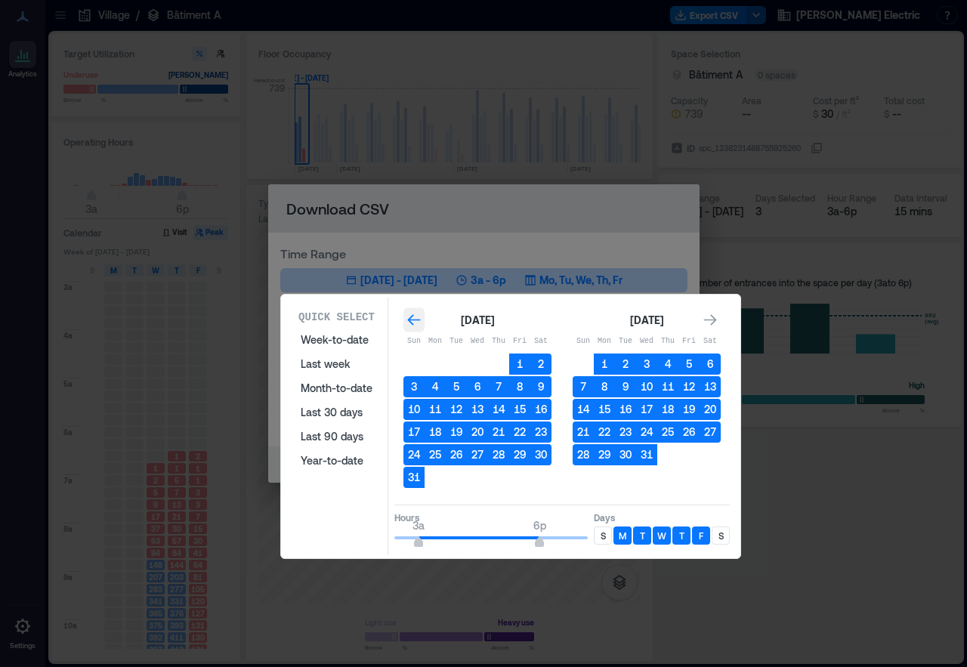
click at [416, 320] on icon "Go to previous month" at bounding box center [413, 319] width 13 height 11
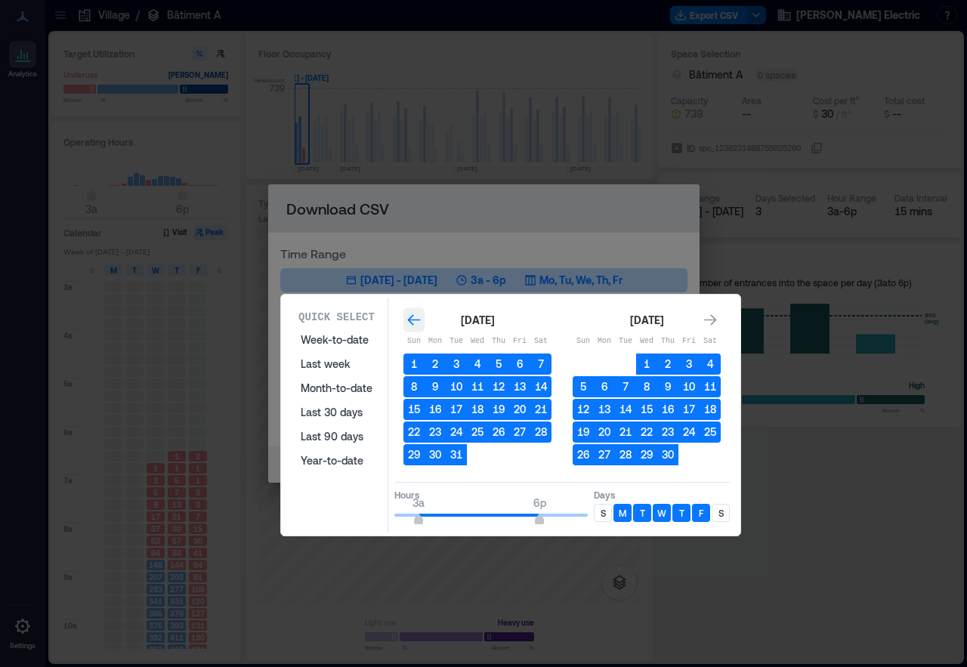
click at [416, 320] on icon "Go to previous month" at bounding box center [413, 319] width 13 height 11
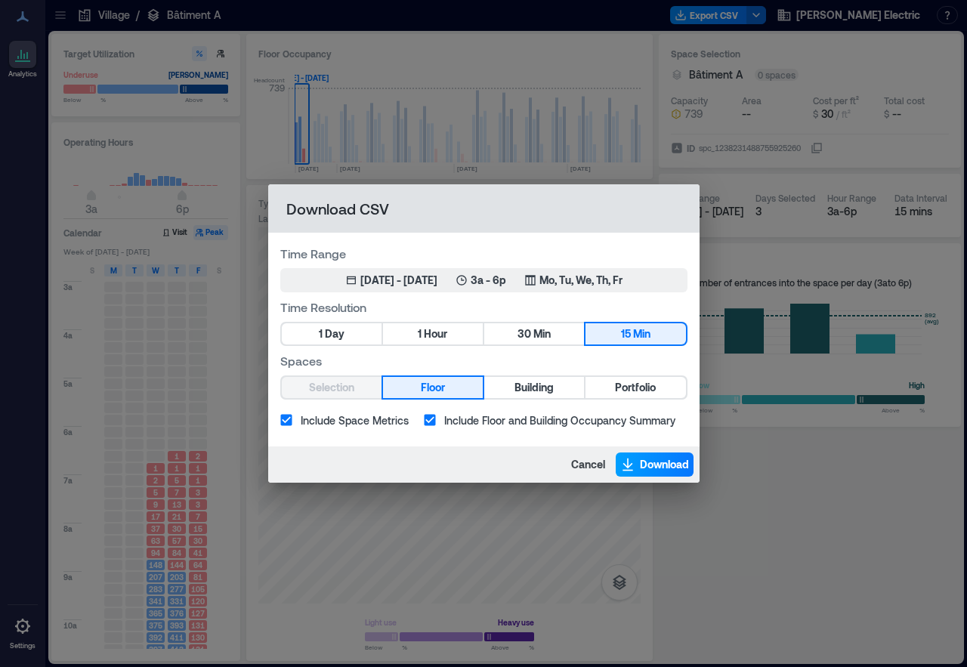
click at [661, 464] on span "Download" at bounding box center [664, 464] width 49 height 15
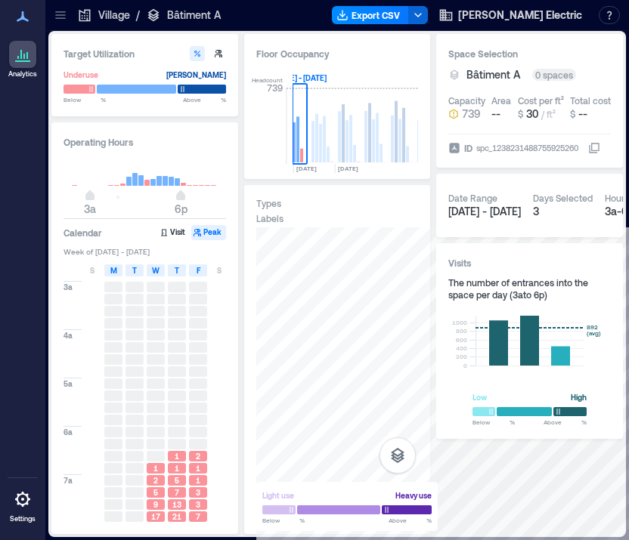
scroll to position [0, 2713]
